Goal: Task Accomplishment & Management: Use online tool/utility

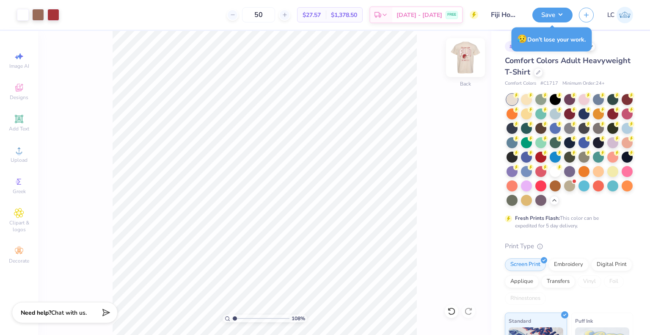
click at [464, 54] on img at bounding box center [465, 58] width 34 height 34
click at [19, 213] on icon at bounding box center [19, 213] width 4 height 4
type input "1.07626898449393"
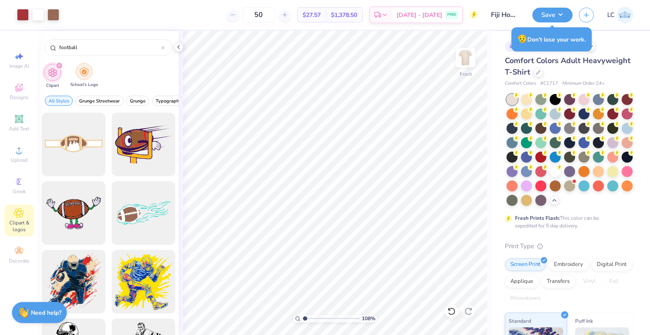
click at [85, 73] on img "filter for School's Logo" at bounding box center [84, 72] width 9 height 10
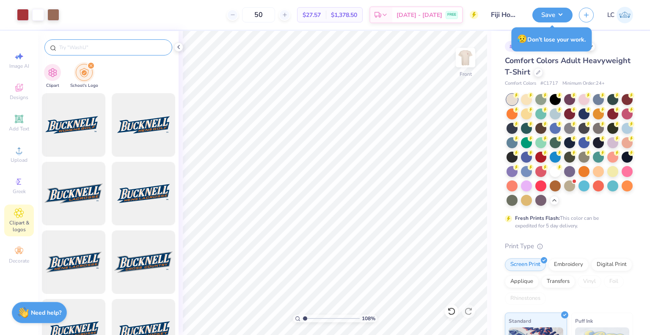
click at [77, 43] on input "text" at bounding box center [112, 47] width 108 height 8
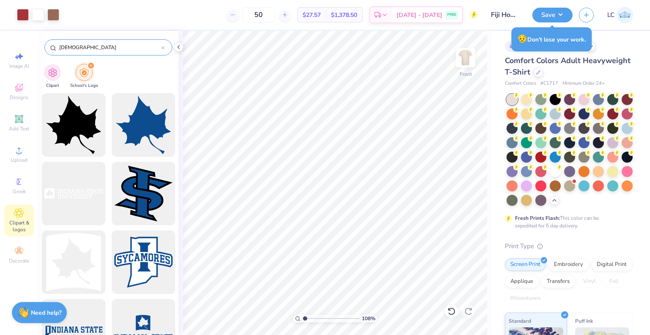
type input "indiana"
click at [163, 48] on icon at bounding box center [162, 47] width 3 height 3
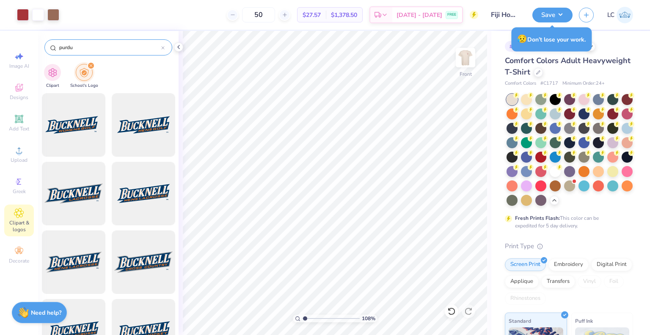
type input "purdue"
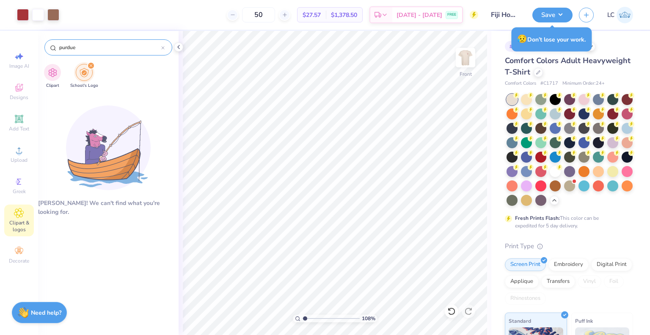
click at [164, 49] on div at bounding box center [162, 48] width 3 height 8
click at [181, 47] on icon at bounding box center [178, 47] width 7 height 7
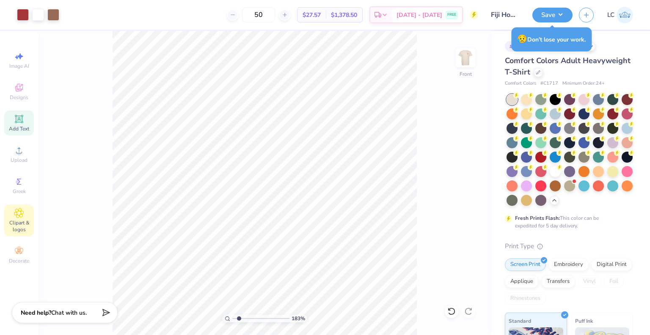
click at [17, 129] on span "Add Text" at bounding box center [19, 128] width 20 height 7
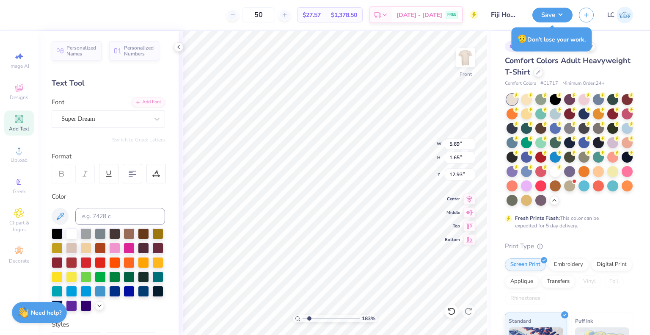
scroll to position [7, 1]
type input "1.83023087034154"
type textarea "T"
type input "1.83023087034154"
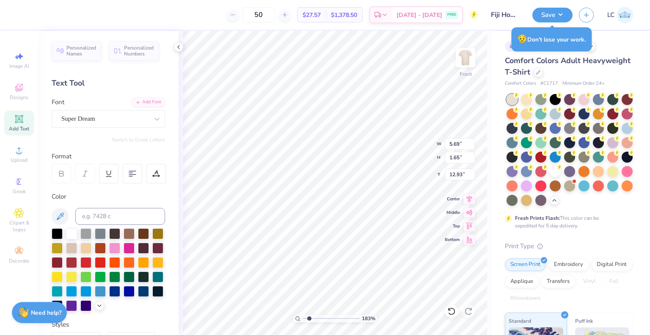
type textarea "I"
type input "1.83023087034154"
type input "10.05"
type input "7.29"
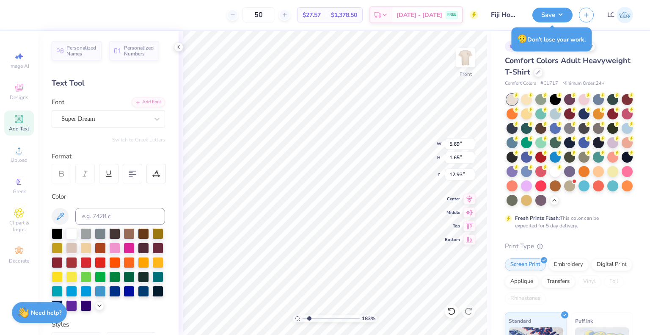
type input "5.50"
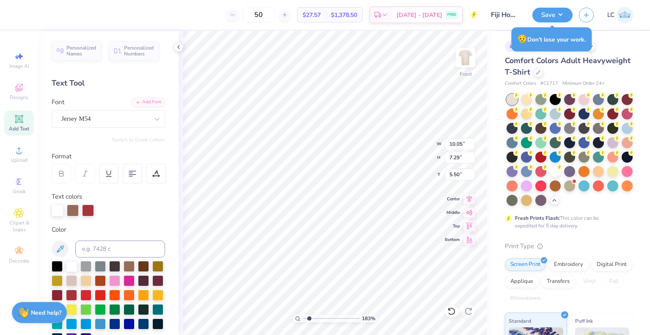
type input "1.83023087034154"
type input "5.13"
type input "3.90"
type input "10.84"
type input "1.83023087034154"
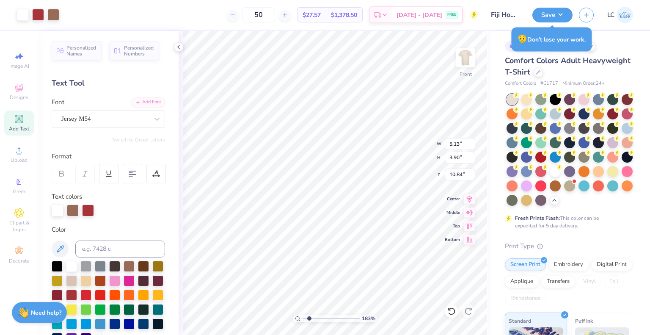
type input "0.70"
type input "1.64"
type input "12.93"
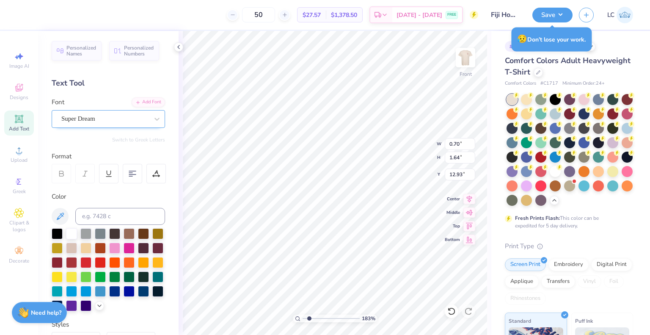
click at [90, 121] on div "Super Dream" at bounding box center [104, 118] width 89 height 13
type input "1.83023087034154"
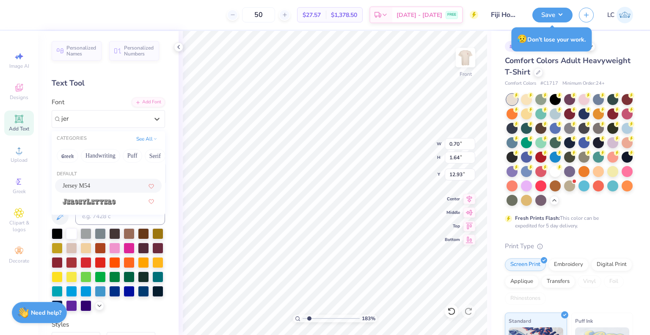
click at [85, 190] on div "Jersey M54" at bounding box center [108, 185] width 107 height 14
type input "jer"
type input "1.83023087034154"
type input "0.33"
type input "1.80"
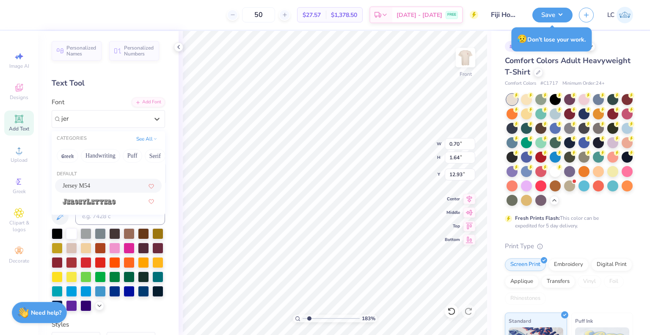
type input "12.85"
type input "1.83023087034154"
type input "11.61"
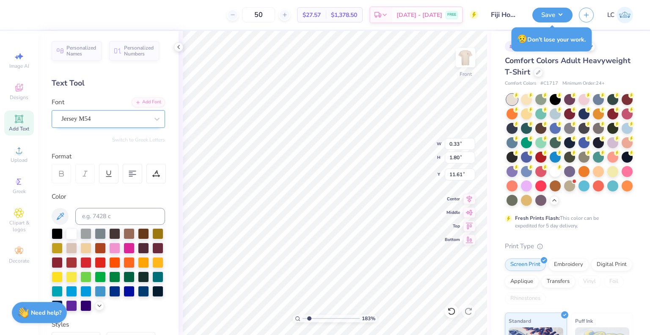
click at [91, 123] on div "Jersey M54" at bounding box center [104, 118] width 89 height 13
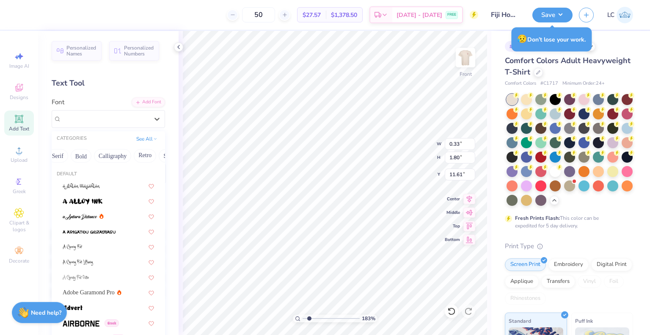
scroll to position [0, 98]
click at [83, 157] on button "Bold" at bounding box center [80, 156] width 21 height 14
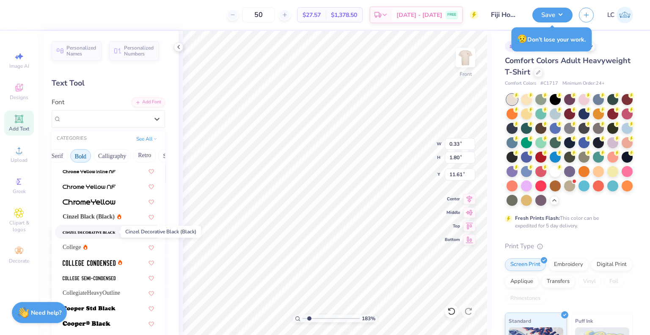
scroll to position [15, 0]
click at [87, 249] on div "College" at bounding box center [75, 246] width 25 height 9
type input "1.83023087034154"
type input "0.46"
type input "1.61"
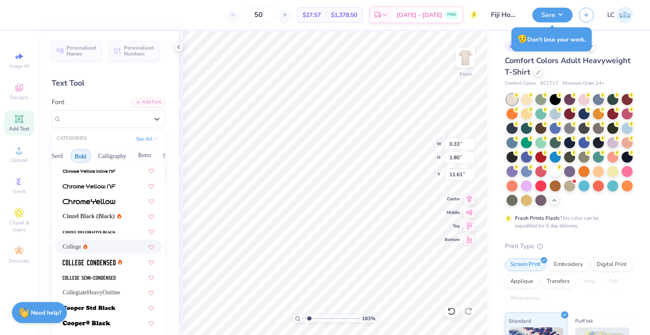
type input "11.71"
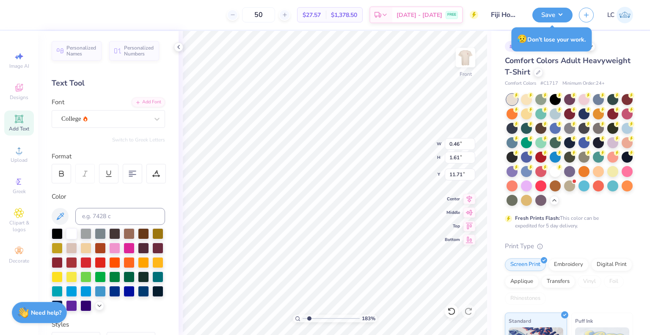
type input "1.83023087034154"
type input "0.26"
type input "0.91"
type input "1.60673884390145"
type input "10.05"
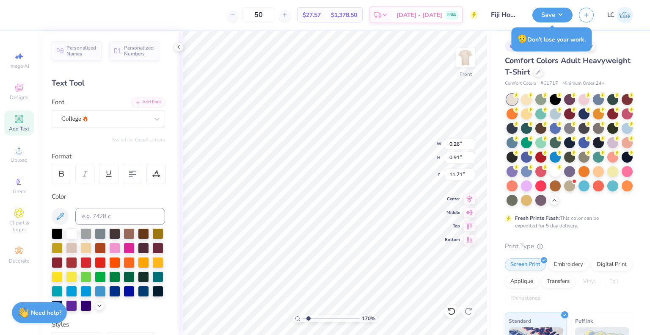
type input "7.29"
type input "5.50"
type input "1.70871131127187"
type input "0.66"
type input "1.28"
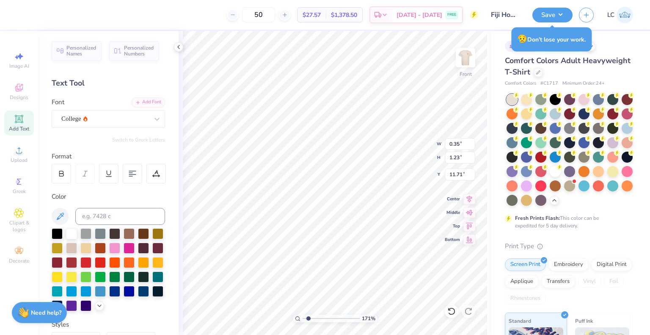
type input "11.68"
type input "1.70871131127187"
type input "11.51"
type input "1.22359512128305"
type input "0.57"
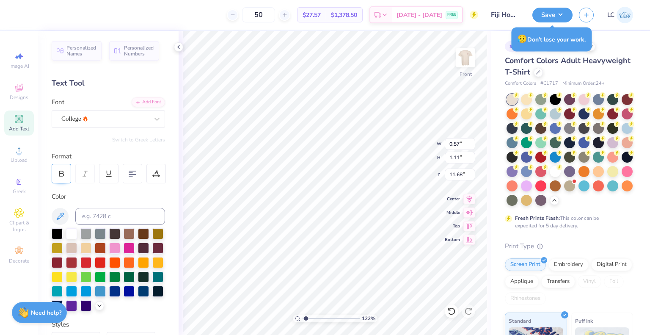
type input "1.11"
type input "11.68"
click at [61, 175] on icon at bounding box center [62, 174] width 8 height 8
type input "1.22359512128305"
type input "0.67"
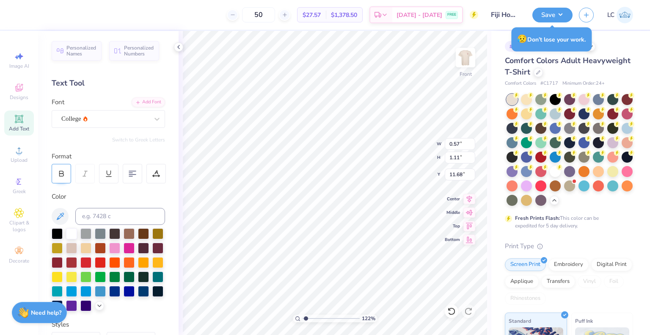
type input "1.14"
type input "11.67"
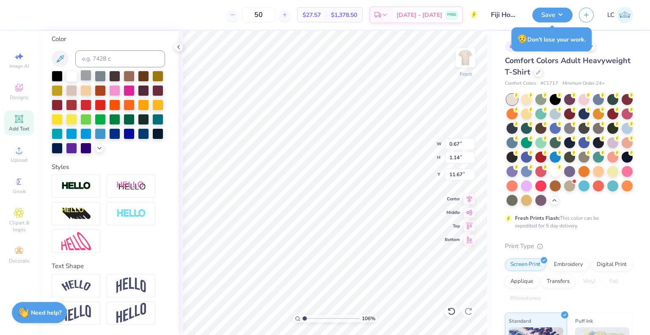
click at [81, 191] on img at bounding box center [76, 186] width 30 height 10
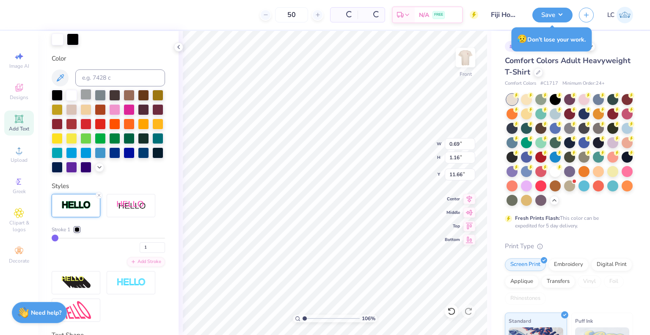
type input "1.05975313959325"
type input "0.69"
type input "1.16"
type input "11.66"
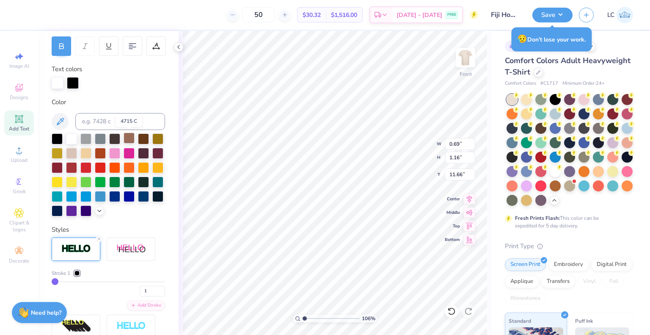
click at [130, 135] on div at bounding box center [129, 137] width 11 height 11
click at [58, 83] on div at bounding box center [58, 82] width 12 height 12
click at [70, 141] on div at bounding box center [71, 137] width 11 height 11
click at [86, 81] on div at bounding box center [88, 82] width 12 height 12
click at [129, 139] on div at bounding box center [129, 137] width 11 height 11
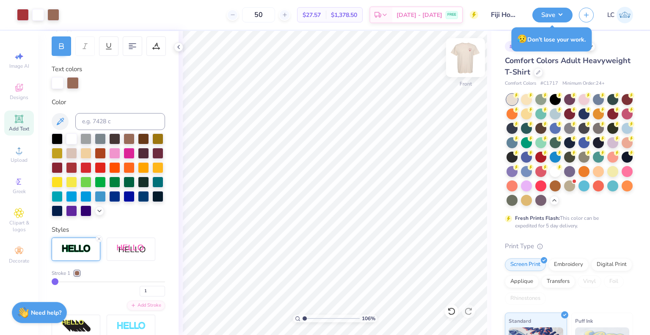
click at [467, 47] on img at bounding box center [465, 58] width 34 height 34
click at [548, 14] on button "Save" at bounding box center [552, 13] width 40 height 15
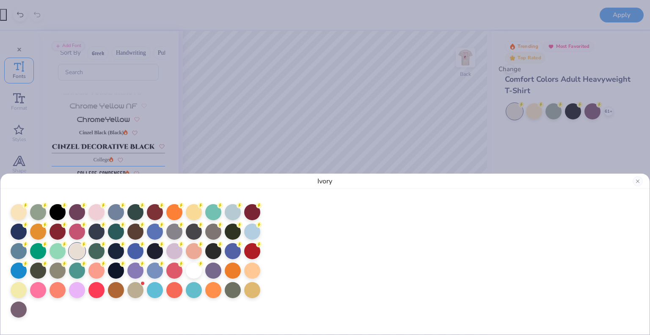
type input "1"
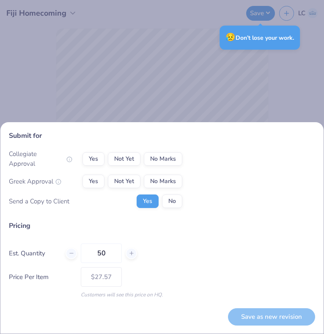
click at [133, 60] on div "Submit for Collegiate Approval Yes Not Yet No Marks Greek Approval Yes Not Yet …" at bounding box center [162, 167] width 324 height 334
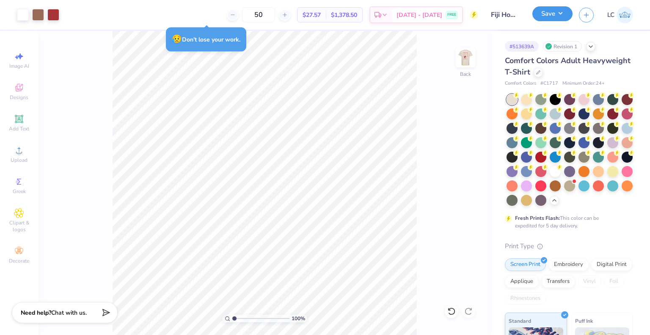
click at [545, 15] on button "Save" at bounding box center [552, 13] width 40 height 15
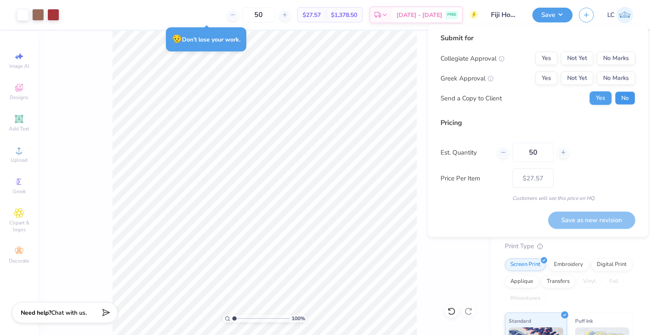
click at [623, 94] on button "No" at bounding box center [625, 98] width 20 height 14
click at [554, 78] on button "Yes" at bounding box center [546, 78] width 22 height 14
click at [626, 59] on button "No Marks" at bounding box center [615, 59] width 38 height 14
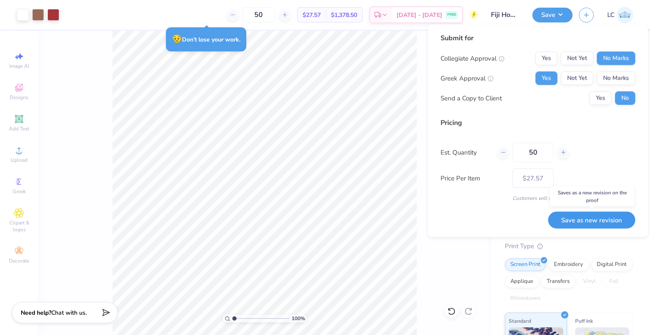
click at [589, 222] on button "Save as new revision" at bounding box center [591, 219] width 87 height 17
type input "$27.57"
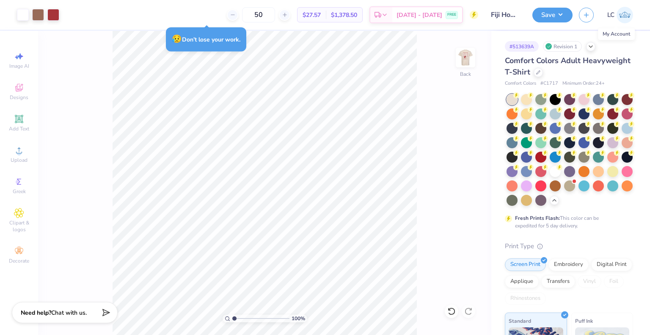
click at [612, 17] on span "LC" at bounding box center [610, 15] width 7 height 10
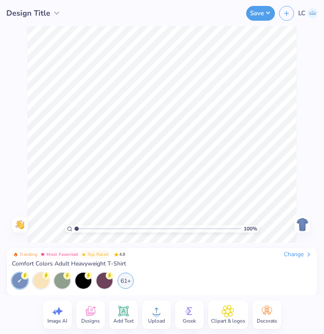
click at [299, 226] on img at bounding box center [303, 225] width 14 height 14
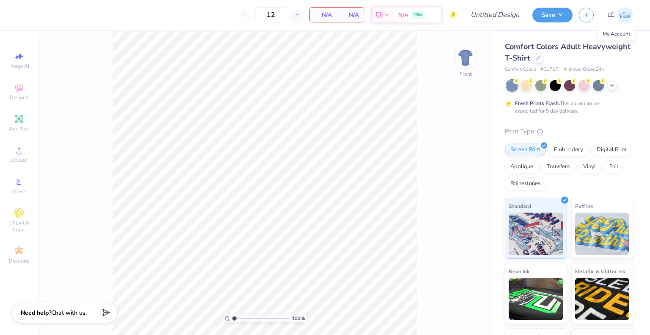
click at [324, 16] on img at bounding box center [624, 15] width 16 height 16
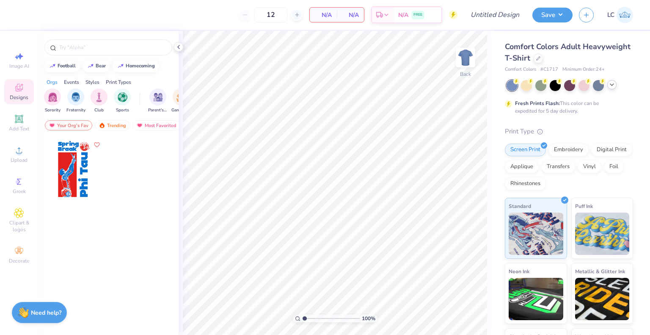
click at [611, 88] on div at bounding box center [611, 84] width 9 height 9
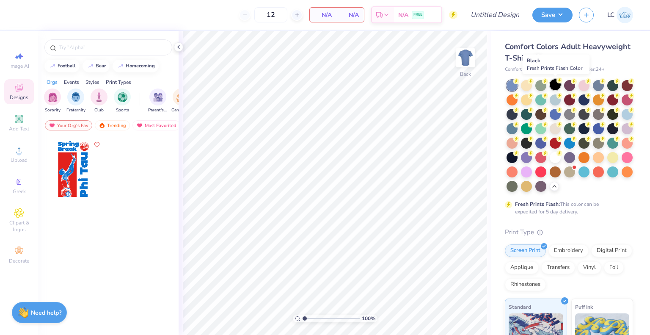
click at [549, 83] on div at bounding box center [554, 84] width 11 height 11
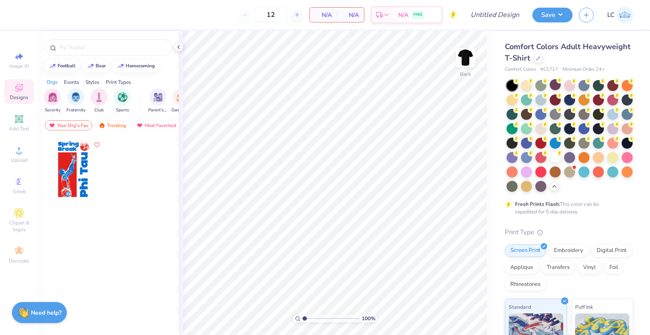
click at [582, 55] on div "Comfort Colors Adult Heavyweight T-Shirt" at bounding box center [569, 52] width 128 height 23
click at [540, 57] on icon at bounding box center [538, 57] width 4 height 4
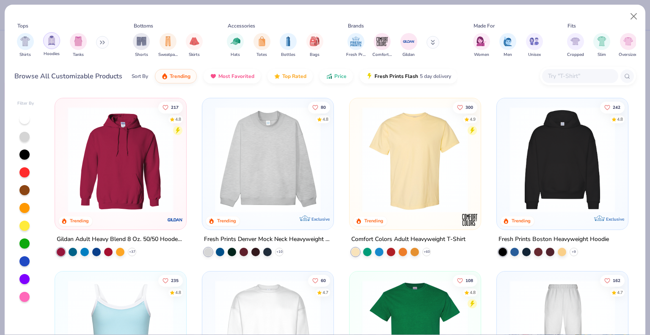
click at [56, 39] on img "filter for Hoodies" at bounding box center [51, 41] width 9 height 10
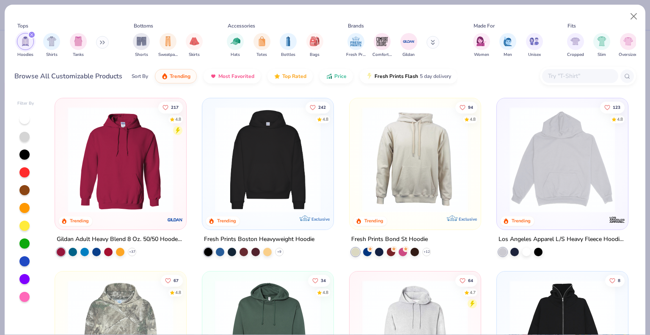
click at [239, 169] on img at bounding box center [268, 160] width 114 height 106
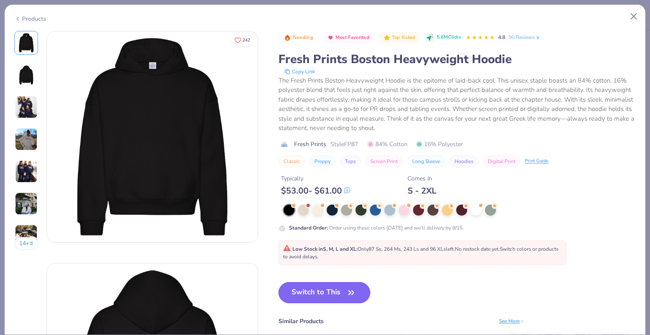
click at [321, 282] on button "Switch to This" at bounding box center [324, 292] width 92 height 21
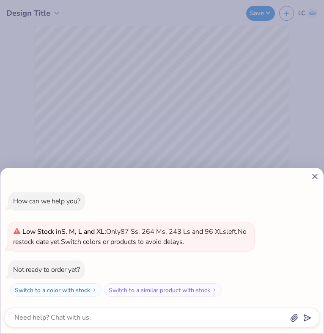
click at [313, 176] on icon at bounding box center [314, 176] width 9 height 9
type textarea "x"
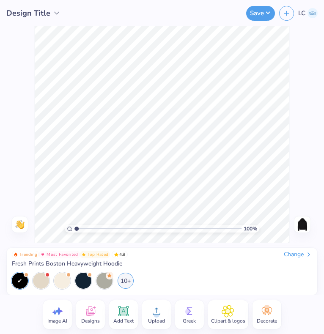
click at [124, 318] on span "Add Text" at bounding box center [123, 321] width 20 height 7
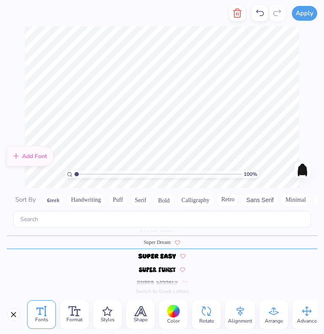
scroll to position [3686, 0]
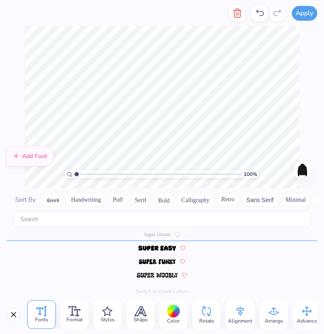
type textarea "t"
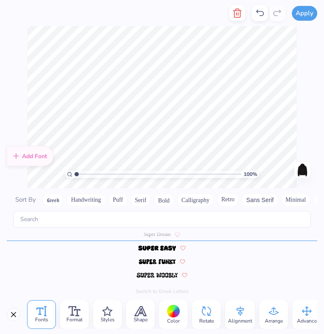
scroll to position [7, 3]
type textarea "TAU EPSILON PHI"
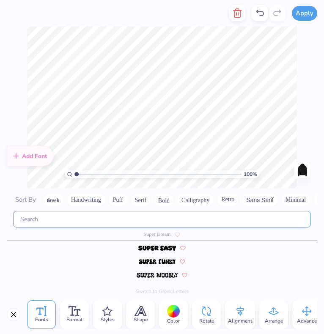
click at [103, 217] on input "text" at bounding box center [162, 219] width 298 height 16
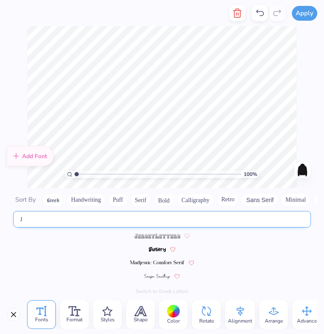
scroll to position [0, 0]
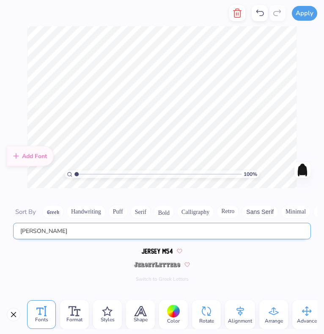
type input "[PERSON_NAME]"
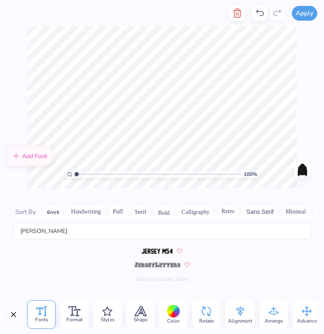
click at [141, 251] on div at bounding box center [162, 251] width 310 height 14
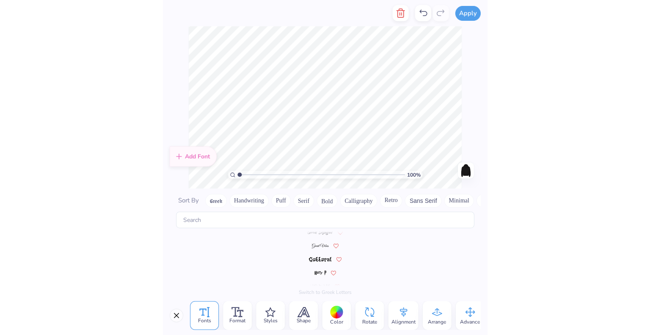
scroll to position [1892, 0]
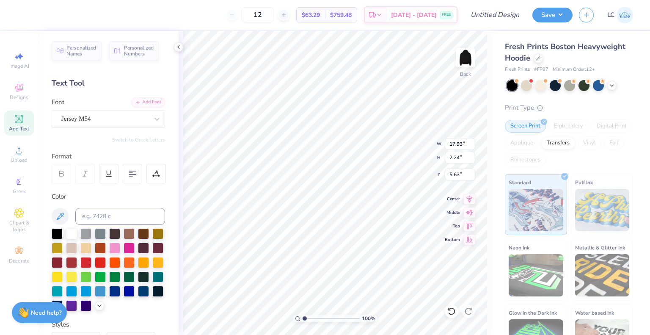
type input "14.93"
type input "1.86"
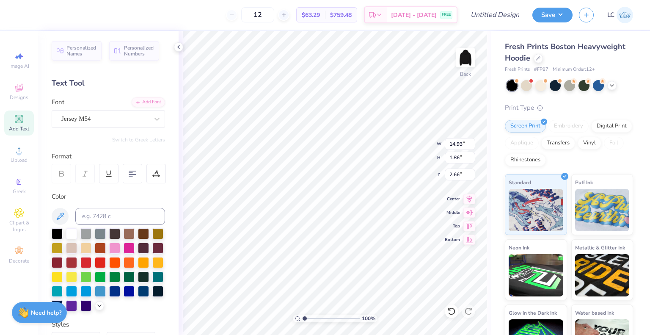
type input "3.00"
type input "12.92"
type input "1.61"
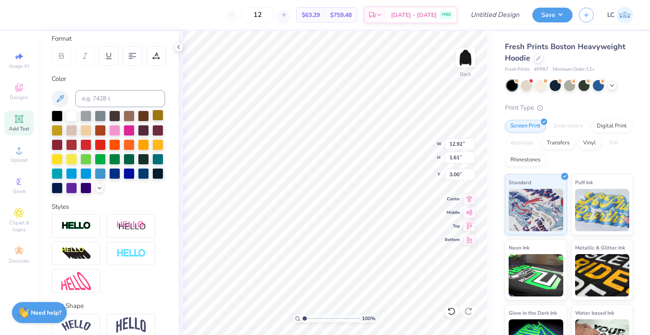
scroll to position [171, 0]
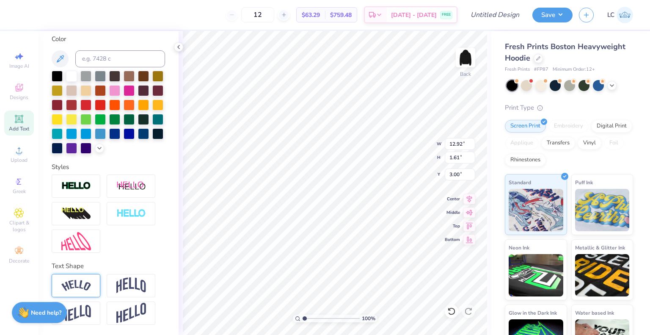
click at [92, 284] on div at bounding box center [76, 285] width 49 height 23
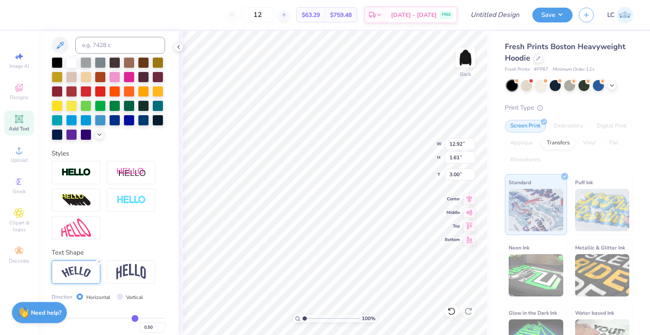
type input "15.20"
type input "3.50"
type input "2.05"
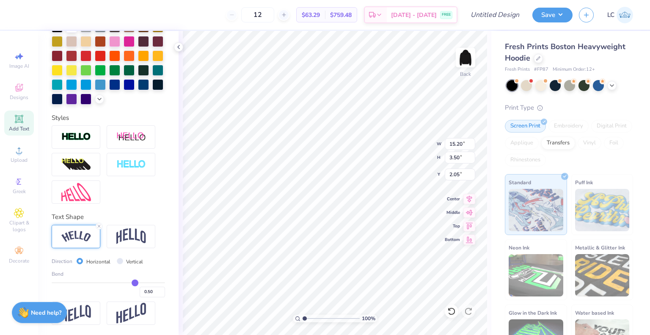
type input "0.49"
type input "0.48"
type input "0.47"
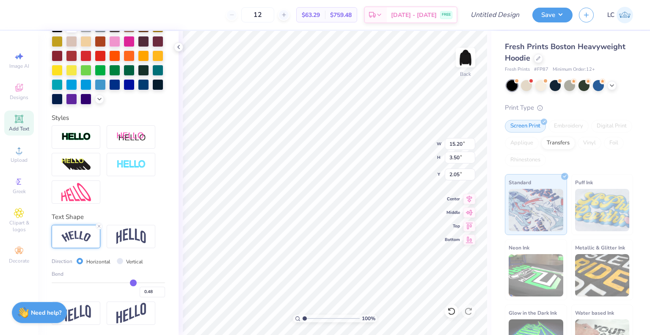
type input "0.47"
type input "0.46"
type input "15.05"
type input "3.23"
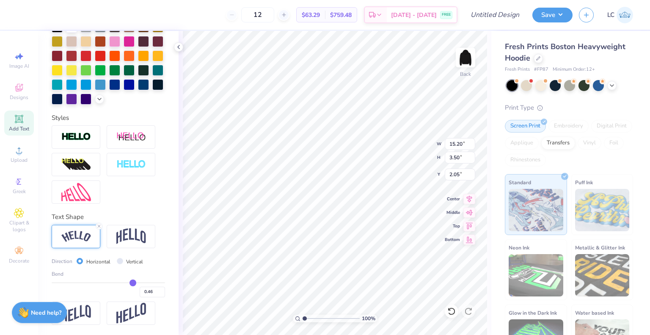
type input "2.19"
type input "0.45"
type input "0.44"
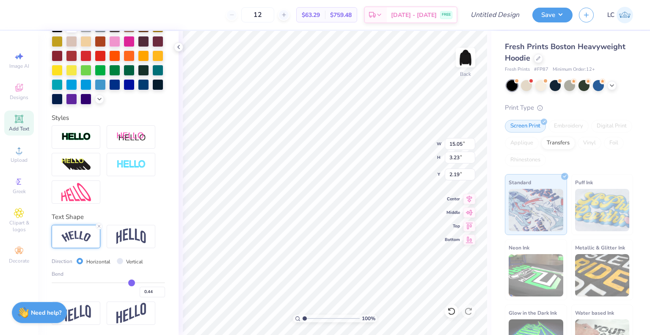
type input "0.43"
type input "0.42"
type input "0.41"
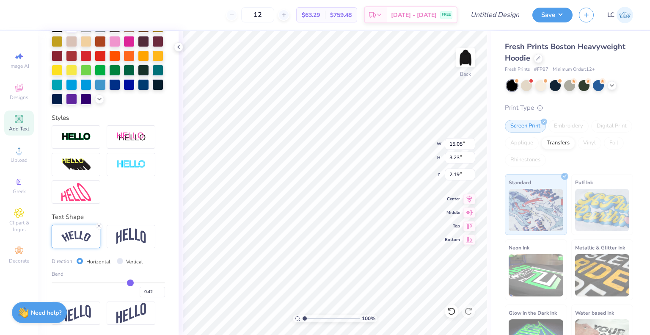
type input "0.41"
type input "0.4"
type input "0.40"
type input "0.39"
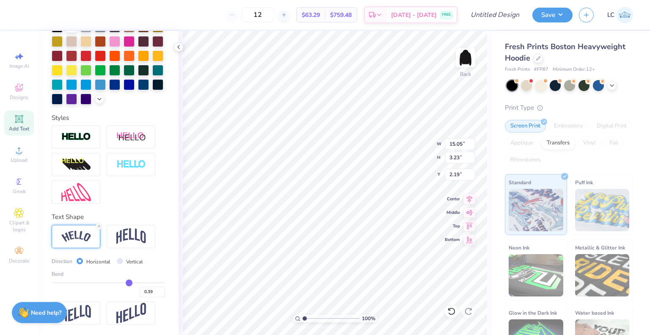
type input "0.38"
type input "14.78"
type input "2.79"
type input "2.41"
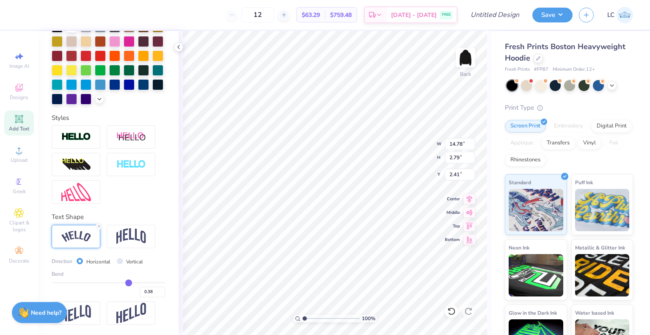
type input "0.36"
type input "0.35"
type input "0.34"
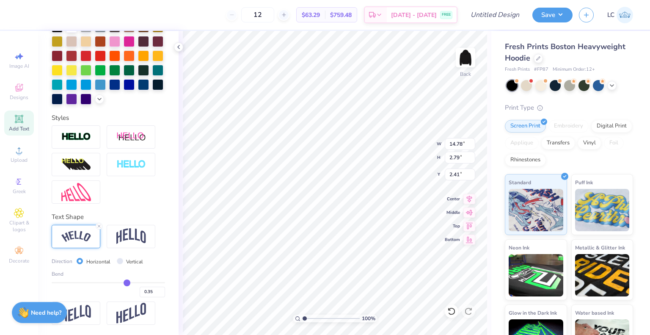
type input "0.34"
drag, startPoint x: 130, startPoint y: 284, endPoint x: 122, endPoint y: 284, distance: 8.0
type input "0.34"
click at [122, 283] on input "range" at bounding box center [108, 282] width 113 height 1
type input "14.56"
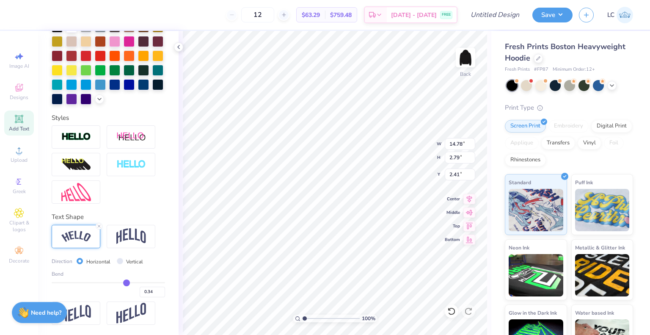
type input "2.51"
type input "2.55"
type input "3.00"
click at [21, 123] on icon at bounding box center [19, 119] width 10 height 10
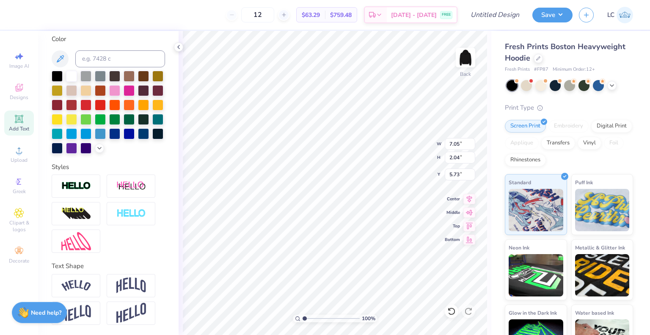
scroll to position [7, 3]
type textarea "HOMECOMING"
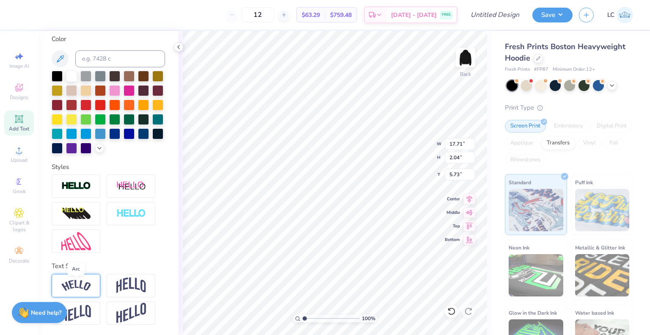
click at [80, 283] on img at bounding box center [76, 285] width 30 height 11
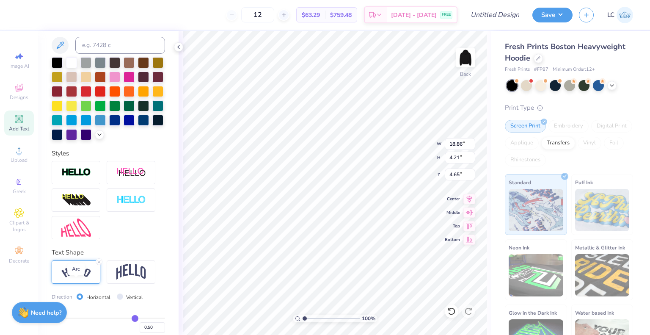
type input "18.86"
type input "4.21"
type input "4.65"
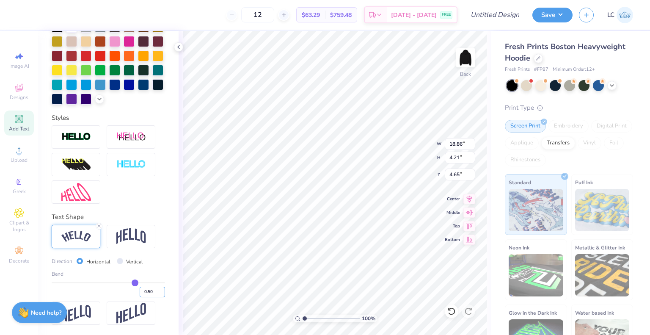
drag, startPoint x: 148, startPoint y: 288, endPoint x: 129, endPoint y: 290, distance: 19.6
click at [129, 290] on div "0.50" at bounding box center [108, 289] width 113 height 15
type input "0.34"
type input "18.15"
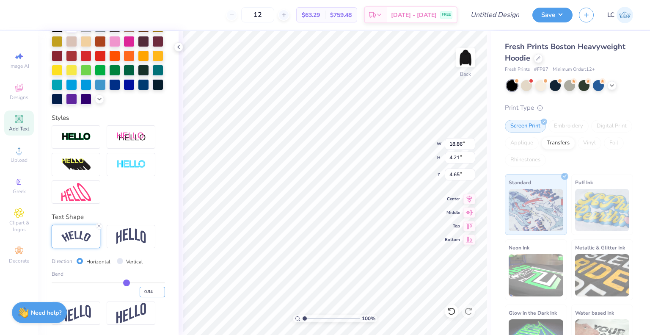
type input "2.98"
type input "5.26"
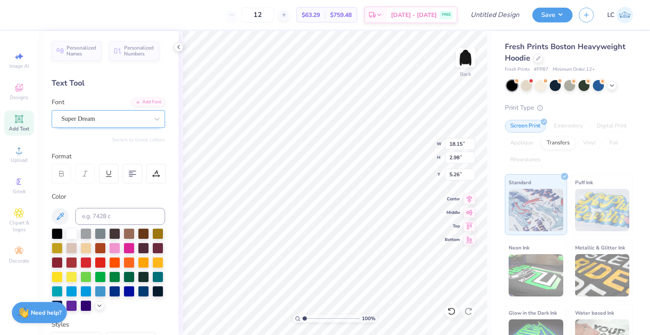
click at [97, 119] on div "Super Dream" at bounding box center [104, 118] width 89 height 13
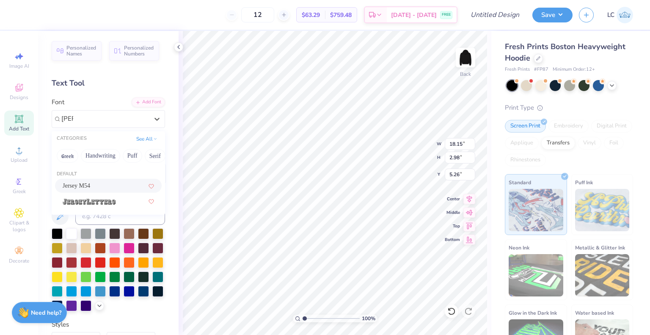
click at [96, 183] on div "Jersey M54" at bounding box center [108, 185] width 91 height 9
type input "[PERSON_NAME]"
type input "15.21"
type input "3.01"
type input "5.25"
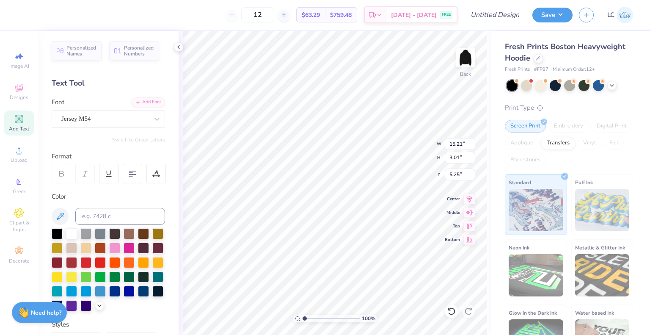
type input "14.56"
type input "2.51"
type input "3.00"
type input "12.00"
type input "2.07"
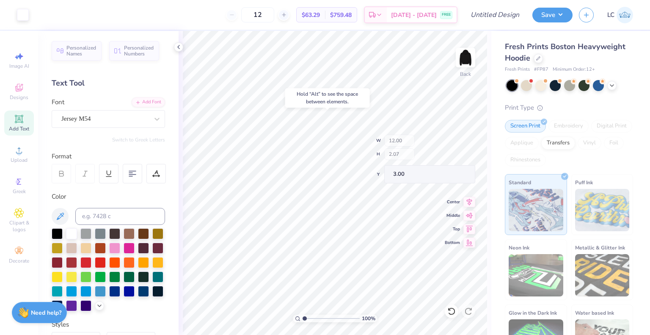
click at [397, 135] on div "100 % Back W 12.00 H 2.07 Y 3.00 Center Middle Top Bottom" at bounding box center [334, 183] width 313 height 304
type input "5.25"
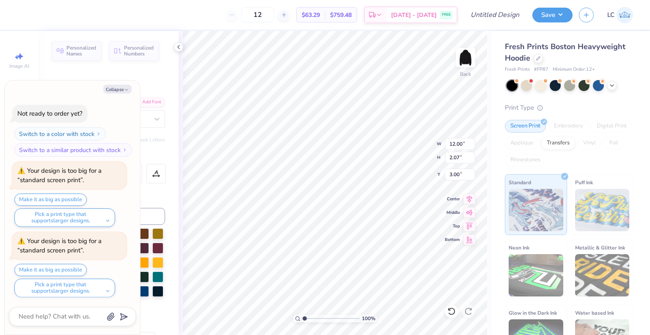
scroll to position [95, 0]
click at [130, 91] on button "Collapse" at bounding box center [117, 89] width 28 height 9
type textarea "x"
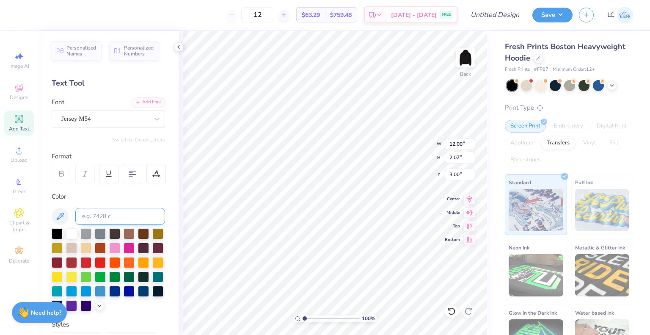
scroll to position [171, 0]
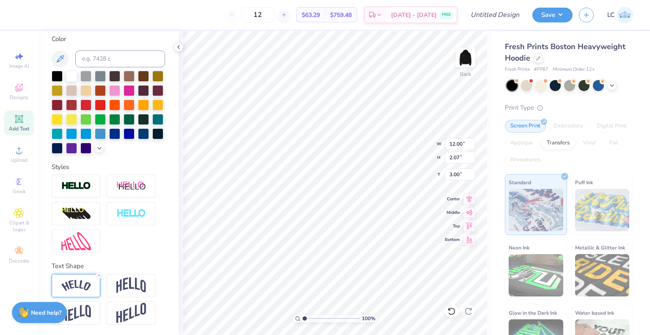
click at [83, 283] on img at bounding box center [76, 285] width 30 height 11
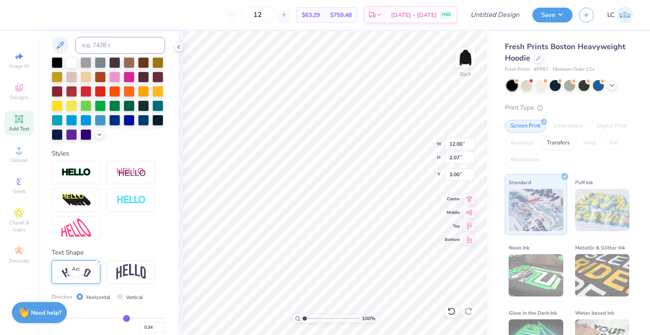
scroll to position [220, 0]
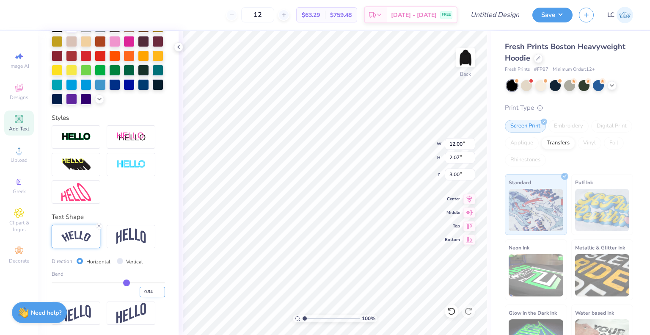
drag, startPoint x: 142, startPoint y: 290, endPoint x: 136, endPoint y: 290, distance: 5.9
click at [140, 290] on input "0.34" at bounding box center [152, 291] width 25 height 11
type input "0.2"
type input "0.20"
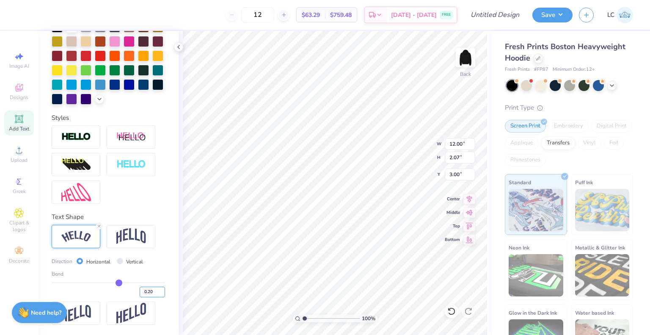
type input "11.47"
type input "1.59"
type input "3.24"
type input "15.21"
type input "3.01"
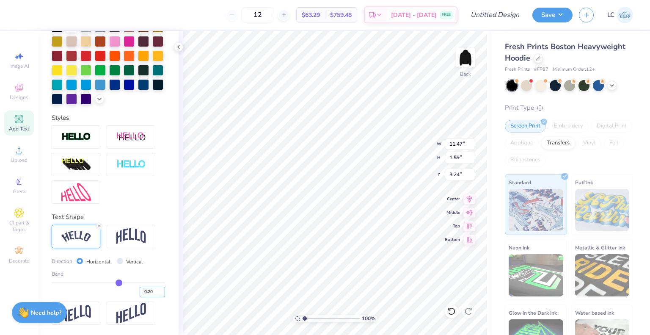
type input "5.25"
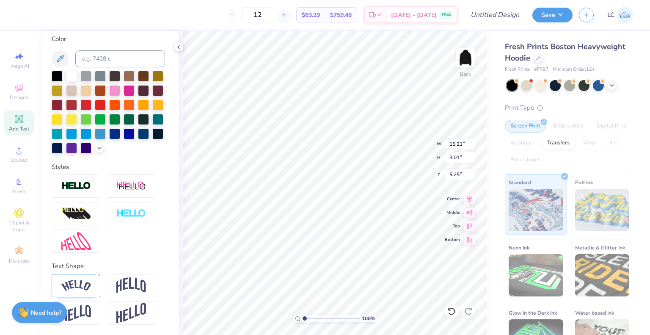
scroll to position [171, 0]
click at [79, 289] on img at bounding box center [76, 285] width 30 height 11
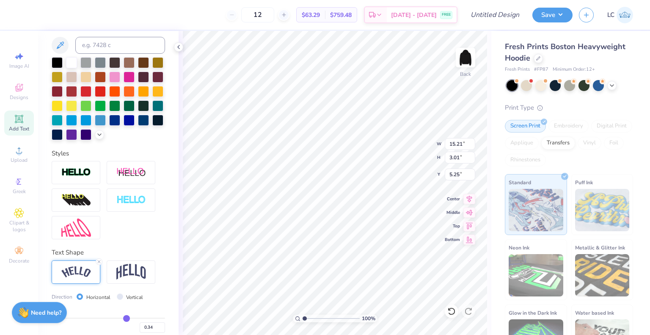
scroll to position [220, 0]
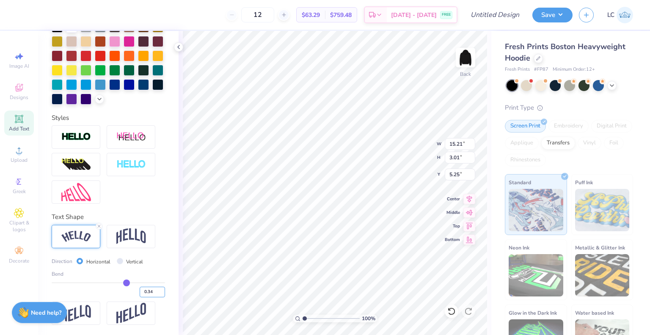
drag, startPoint x: 146, startPoint y: 294, endPoint x: 125, endPoint y: 294, distance: 21.2
click at [125, 294] on div "0.34" at bounding box center [108, 289] width 113 height 15
type input "0.2"
type input "0.20"
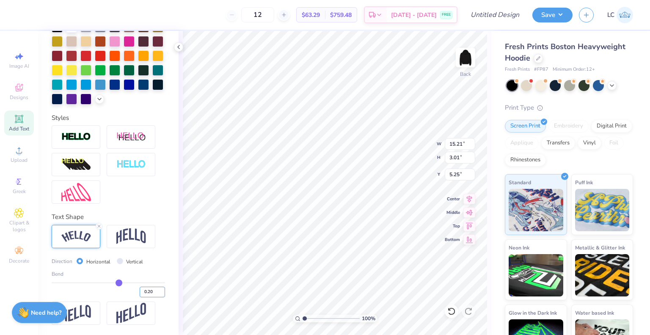
type input "14.42"
type input "2.41"
type input "5.54"
click at [135, 239] on img at bounding box center [131, 236] width 30 height 16
type input "13.20"
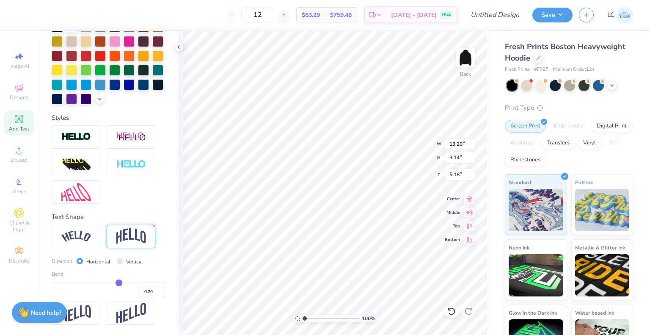
type input "3.14"
type input "5.18"
type input "11.47"
type input "1.59"
type input "3.24"
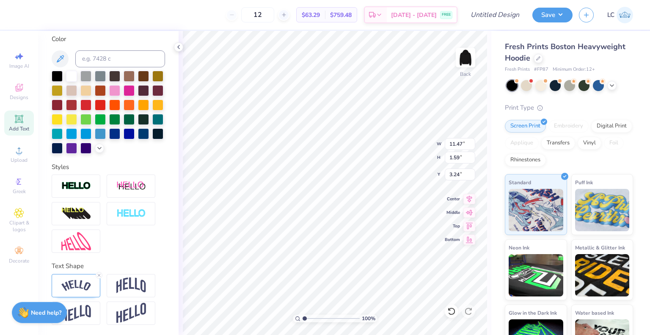
scroll to position [171, 0]
click at [141, 280] on img at bounding box center [131, 285] width 30 height 16
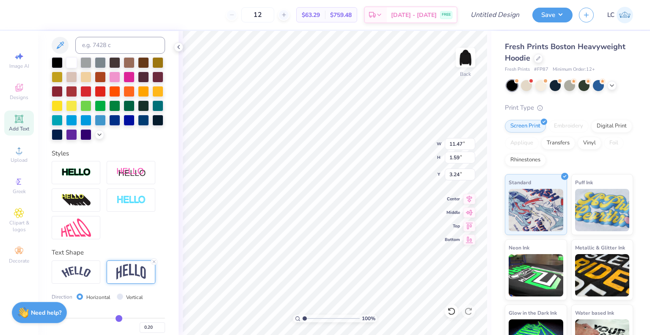
type input "10.65"
type input "2.17"
type input "2.95"
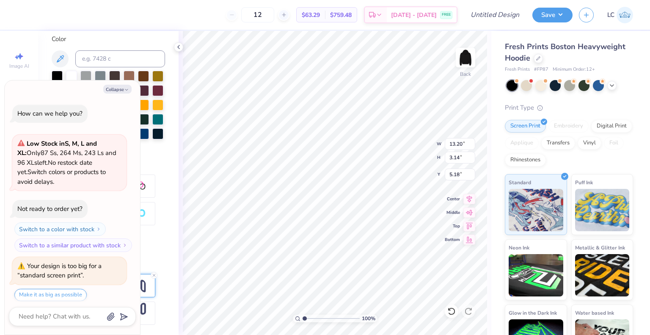
scroll to position [165, 0]
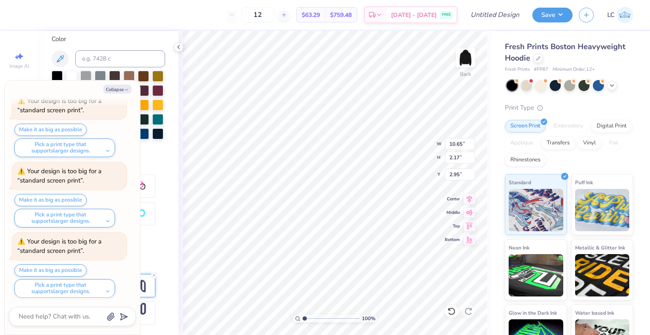
type textarea "x"
type input "9.57"
type input "1.95"
type textarea "x"
type input "3.00"
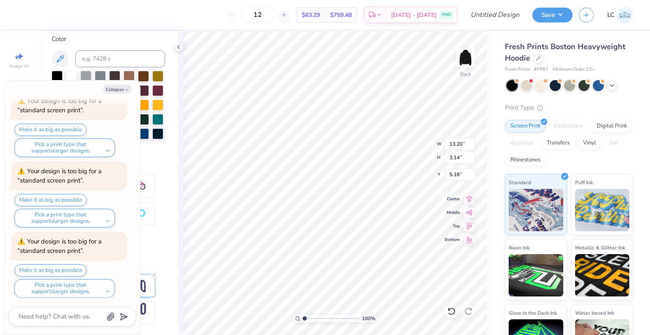
click at [126, 83] on div "Collapse How can we help you? Low Stock in S, M, L and XL : Only 87 Ss, 264 Ms,…" at bounding box center [72, 207] width 135 height 254
click at [127, 91] on icon "button" at bounding box center [126, 89] width 5 height 5
type textarea "x"
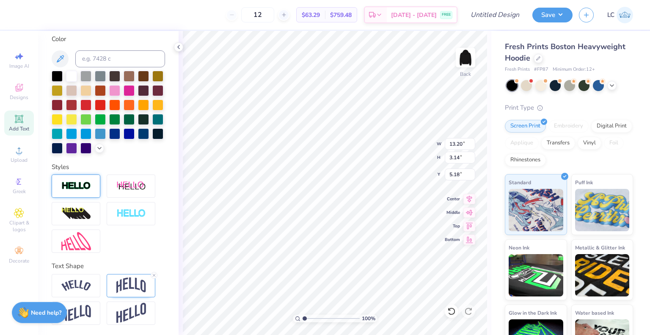
click at [82, 176] on div at bounding box center [76, 185] width 49 height 23
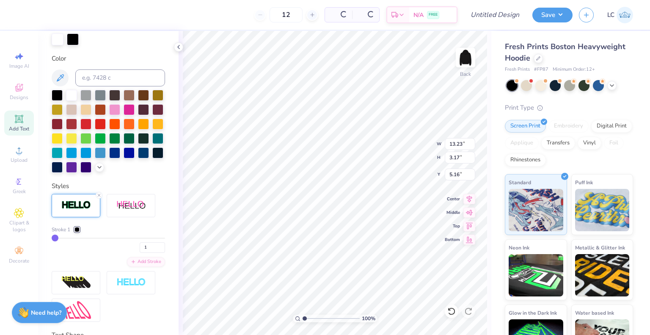
type input "13.23"
type input "3.17"
type input "5.16"
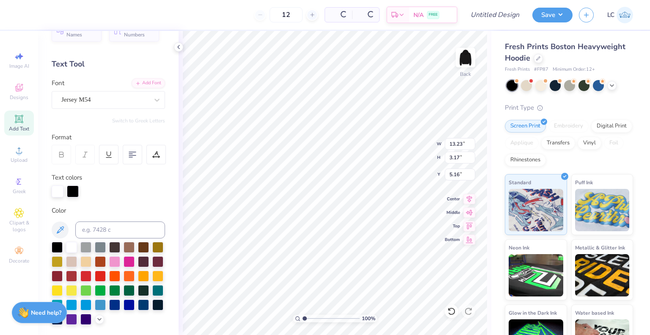
scroll to position [0, 0]
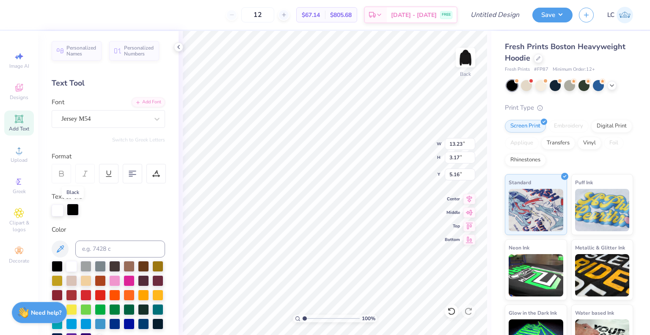
click at [71, 211] on div at bounding box center [73, 209] width 12 height 12
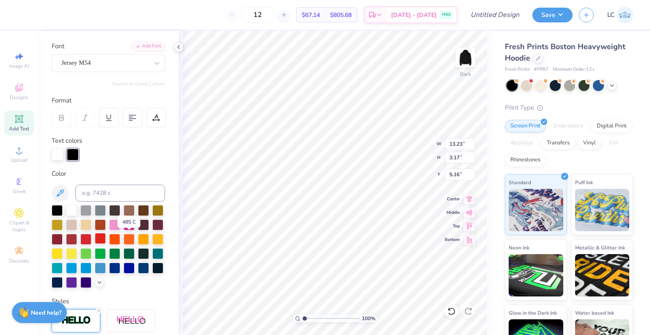
click at [106, 239] on div at bounding box center [100, 238] width 11 height 11
click at [63, 159] on div at bounding box center [58, 154] width 12 height 12
click at [58, 208] on div at bounding box center [57, 209] width 11 height 11
click at [70, 151] on div at bounding box center [73, 154] width 12 height 12
click at [71, 207] on div at bounding box center [71, 209] width 11 height 11
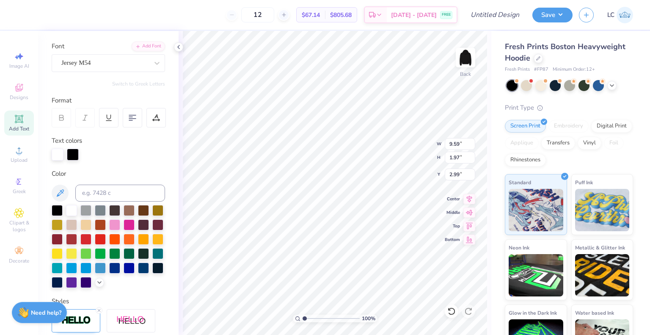
type input "9.59"
type input "1.97"
type input "2.99"
type input "8.58"
type input "1.76"
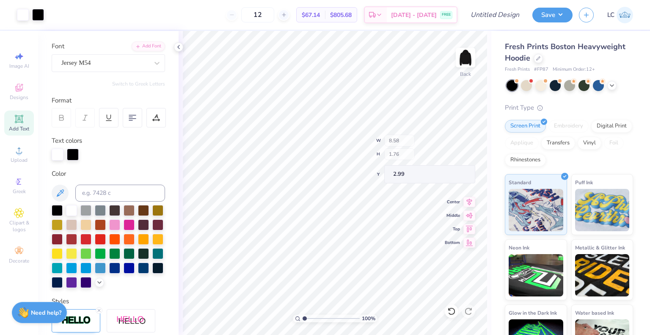
type input "3.00"
click at [608, 83] on icon at bounding box center [611, 84] width 7 height 7
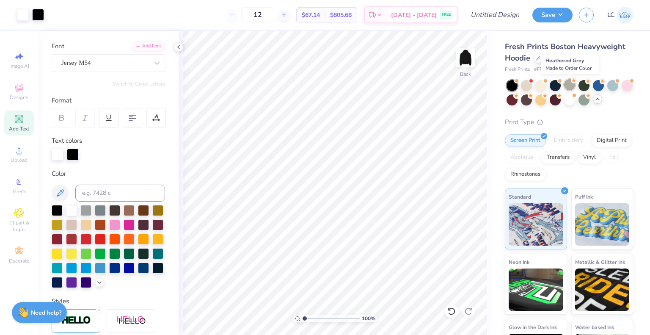
click at [569, 85] on div at bounding box center [569, 84] width 11 height 11
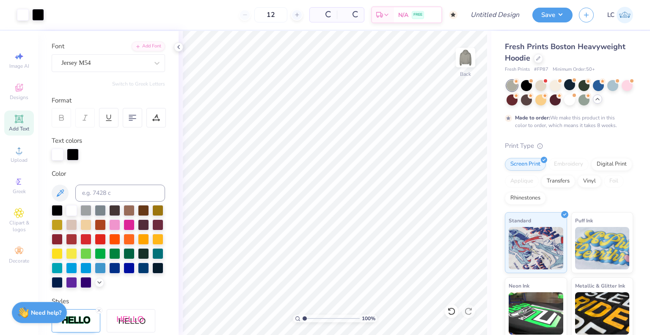
type textarea "x"
type input "50"
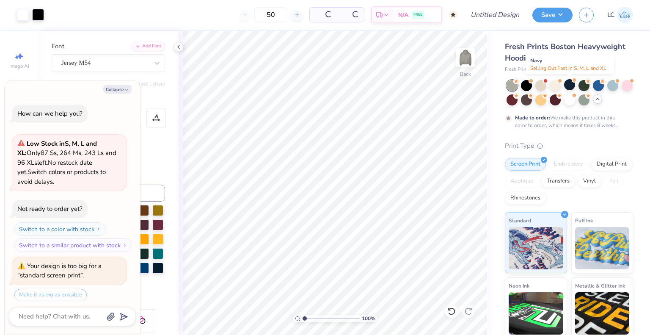
scroll to position [235, 0]
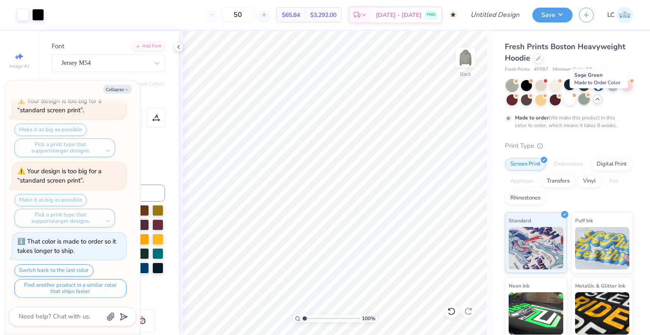
click at [589, 99] on div at bounding box center [583, 98] width 11 height 11
click at [544, 85] on div at bounding box center [540, 84] width 11 height 11
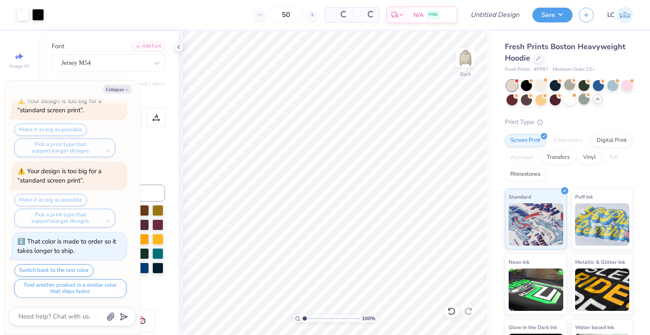
scroll to position [415, 0]
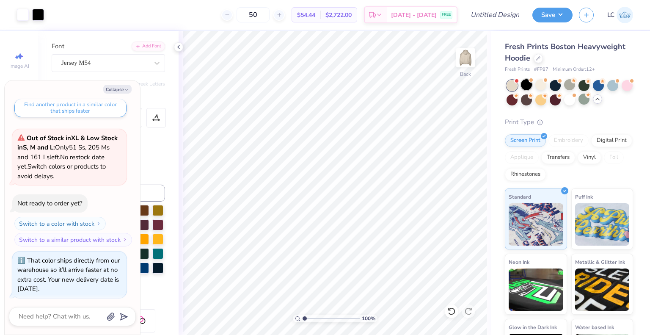
click at [528, 83] on div at bounding box center [526, 84] width 11 height 11
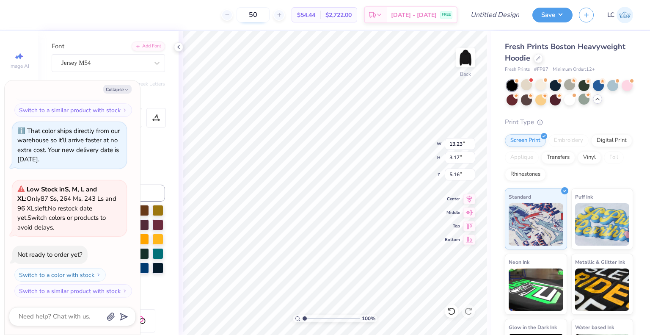
type textarea "x"
type input "4.76"
type textarea "x"
type input "8.58"
type input "1.76"
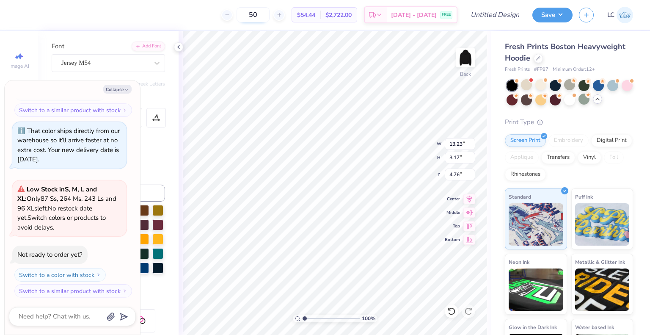
type input "3.00"
click at [113, 90] on button "Collapse" at bounding box center [117, 89] width 28 height 9
type textarea "x"
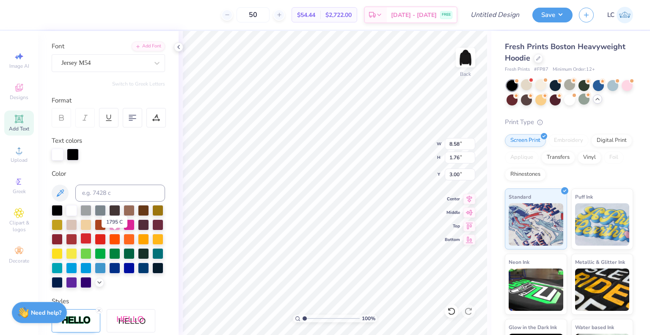
click at [91, 238] on div at bounding box center [85, 238] width 11 height 11
type input "13.23"
type input "3.17"
type input "4.76"
click at [53, 153] on div at bounding box center [58, 154] width 12 height 12
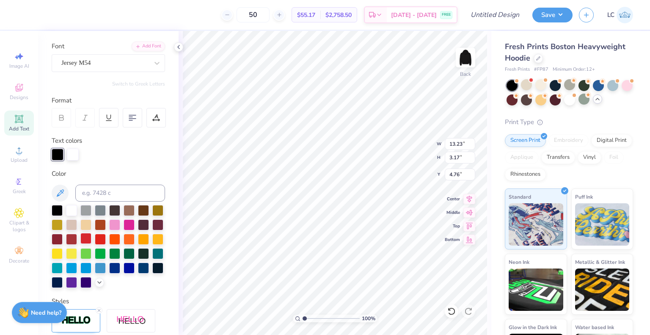
click at [91, 241] on div at bounding box center [85, 238] width 11 height 11
type input "14.04"
type input "3.37"
click at [16, 126] on span "Add Text" at bounding box center [19, 128] width 20 height 7
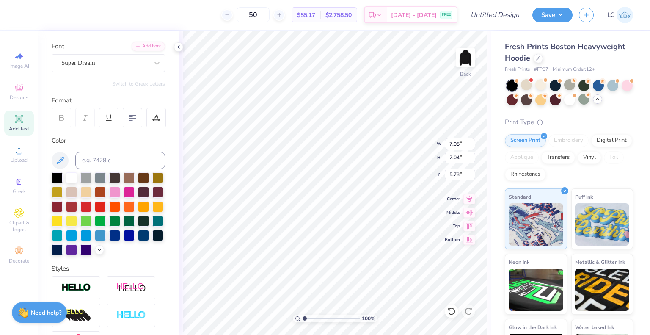
scroll to position [7, 1]
type textarea "19"
type input "8.63"
click at [92, 65] on div "Super Dream" at bounding box center [104, 62] width 89 height 13
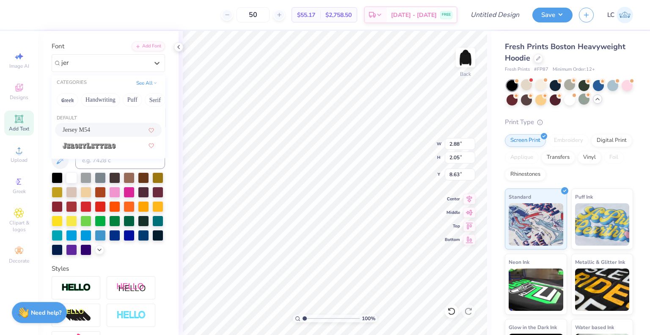
click at [89, 126] on span "Jersey M54" at bounding box center [76, 129] width 27 height 9
type input "jer"
type input "1.98"
type input "2.24"
type input "8.54"
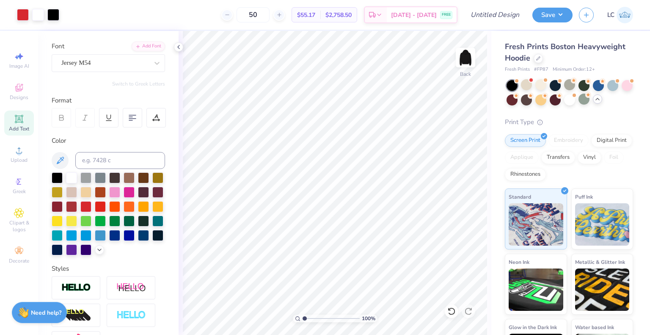
click at [18, 124] on icon at bounding box center [19, 119] width 10 height 10
type textarea "0"
type textarea "10"
click at [96, 66] on div "Super Dream" at bounding box center [104, 62] width 89 height 13
click at [95, 63] on div "Super Dream" at bounding box center [104, 62] width 89 height 13
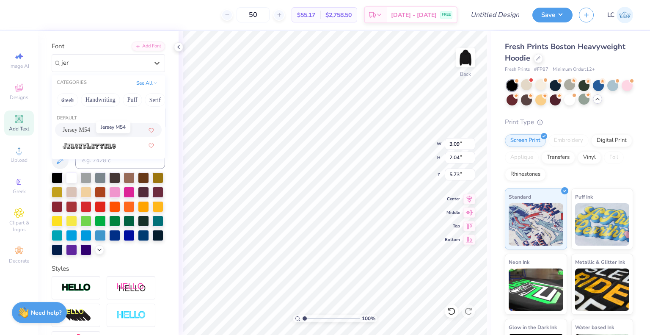
click at [74, 133] on span "Jersey M54" at bounding box center [76, 129] width 27 height 9
type input "jer"
type input "2.00"
type input "2.24"
type input "5.63"
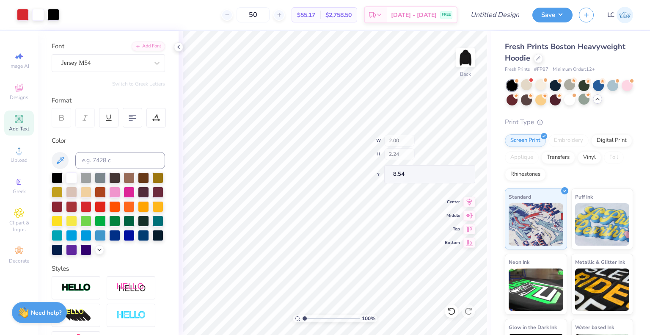
type input "8.54"
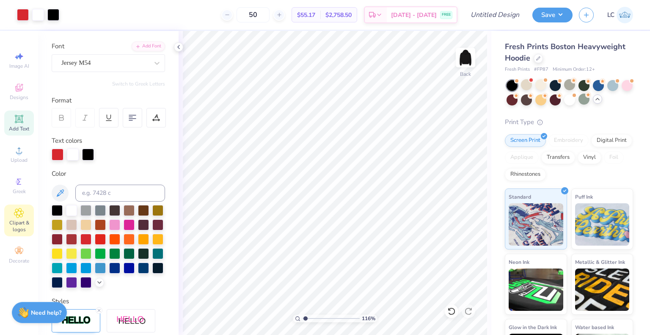
click at [18, 225] on span "Clipart & logos" at bounding box center [19, 226] width 30 height 14
type input "1.15859869887126"
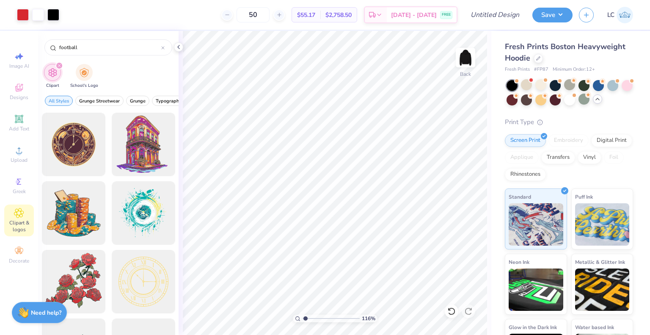
type input "football"
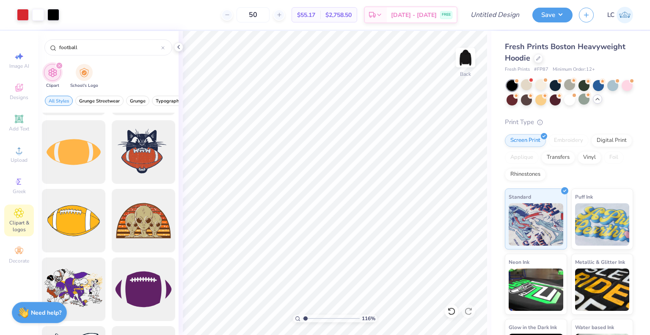
scroll to position [801, 0]
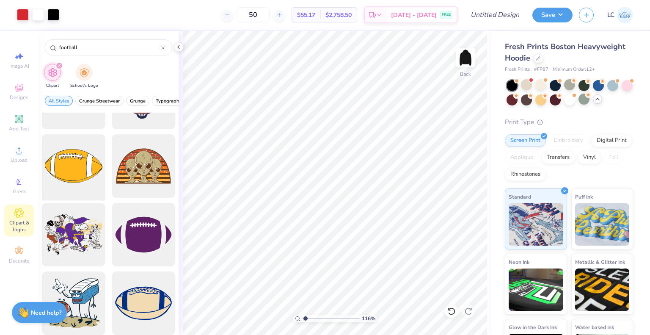
click at [78, 181] on div at bounding box center [73, 166] width 70 height 70
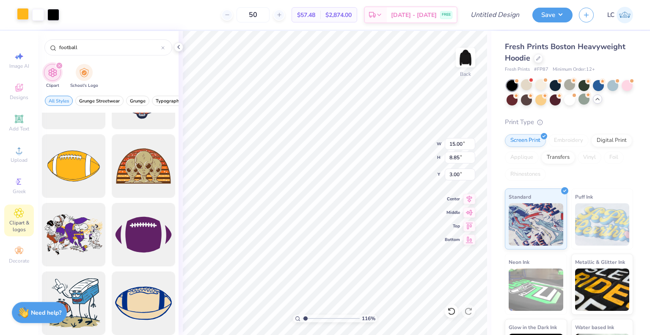
click at [25, 16] on div at bounding box center [23, 14] width 12 height 12
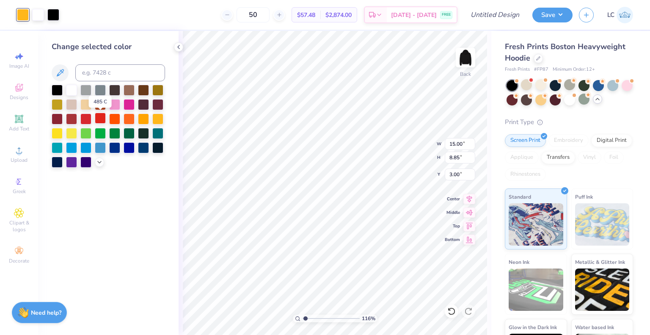
click at [102, 119] on div at bounding box center [100, 118] width 11 height 11
click at [86, 116] on div at bounding box center [85, 118] width 11 height 11
click at [55, 20] on div at bounding box center [53, 14] width 12 height 12
click at [86, 121] on div at bounding box center [85, 118] width 11 height 11
type input "1.15859869887126"
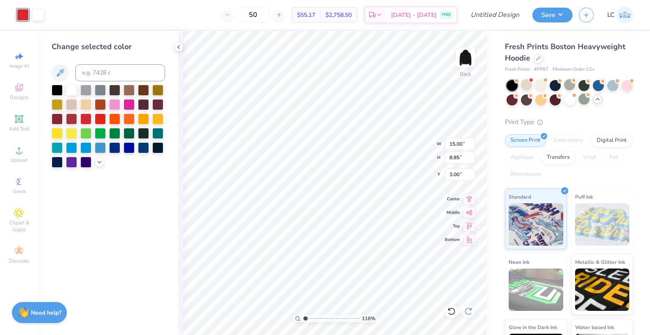
type input "5.27"
type input "3.11"
type input "1.15859869887126"
type input "8.10"
type input "1.15859869887126"
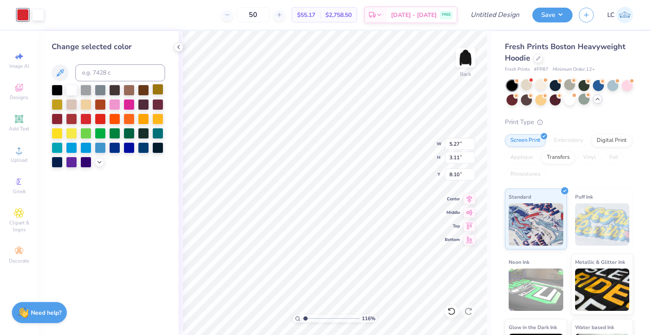
type input "3.00"
type input "1.15859869887126"
type input "15.00"
type input "8.85"
click at [55, 16] on div at bounding box center [53, 14] width 12 height 12
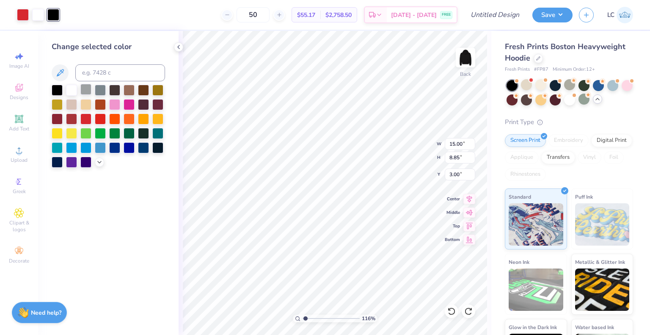
click at [72, 89] on div at bounding box center [71, 90] width 11 height 11
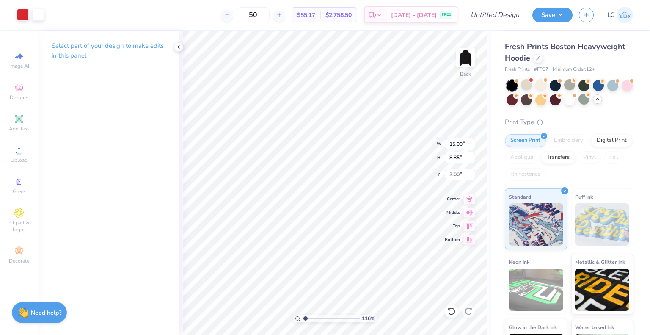
type input "1.15859869887126"
type input "4.13"
type input "2.44"
type input "1.15859869887126"
type input "8.43"
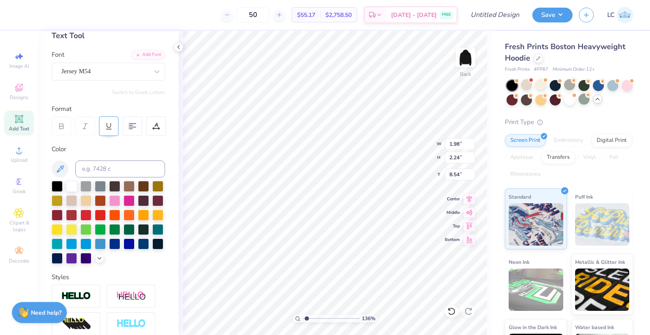
scroll to position [171, 0]
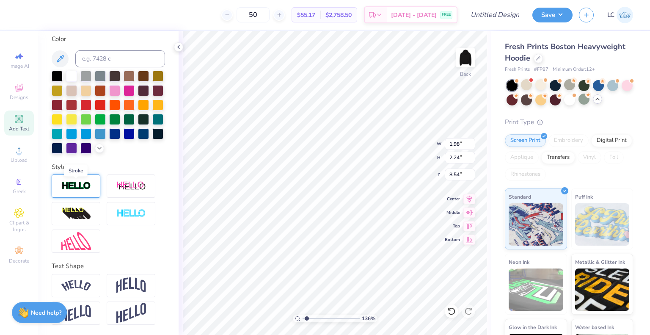
click at [81, 181] on img at bounding box center [76, 186] width 30 height 10
type input "1.36236422093774"
type input "2.02"
type input "2.27"
type input "8.52"
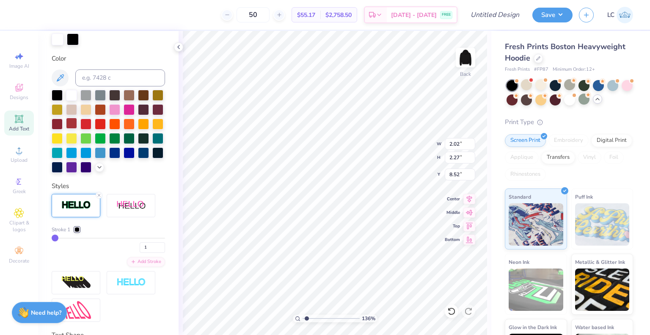
scroll to position [204, 0]
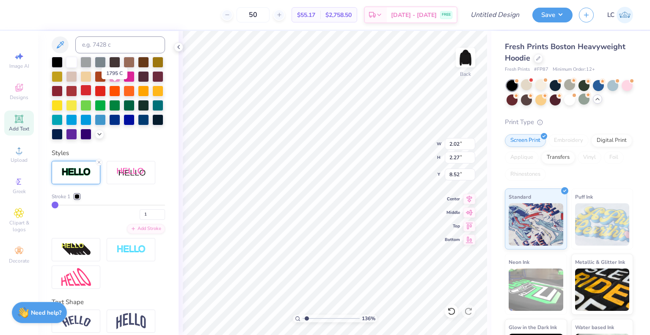
click at [91, 91] on div at bounding box center [85, 90] width 11 height 11
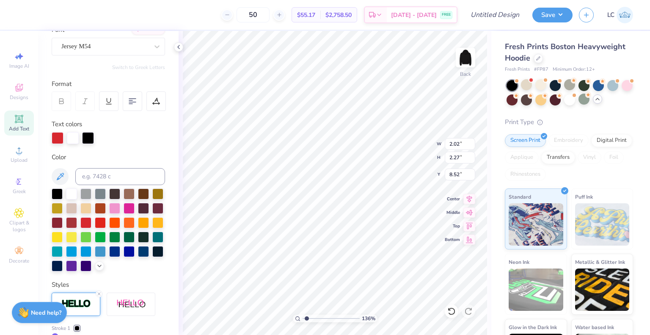
scroll to position [70, 0]
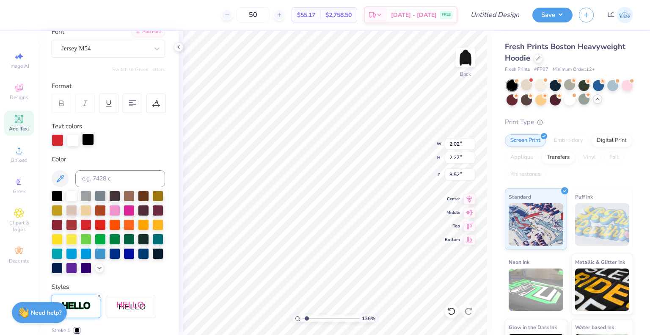
click at [87, 138] on div at bounding box center [88, 139] width 12 height 12
click at [72, 196] on div at bounding box center [71, 194] width 11 height 11
click at [55, 139] on div at bounding box center [58, 139] width 12 height 12
click at [58, 196] on div at bounding box center [57, 194] width 11 height 11
click at [74, 139] on div at bounding box center [73, 139] width 12 height 12
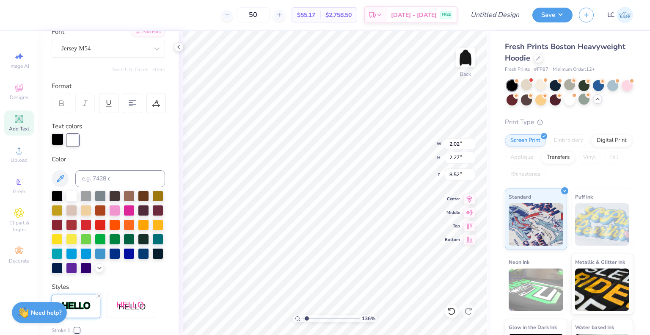
click at [91, 225] on div at bounding box center [85, 224] width 11 height 11
click at [55, 142] on div at bounding box center [58, 139] width 12 height 12
click at [72, 196] on div at bounding box center [71, 194] width 11 height 11
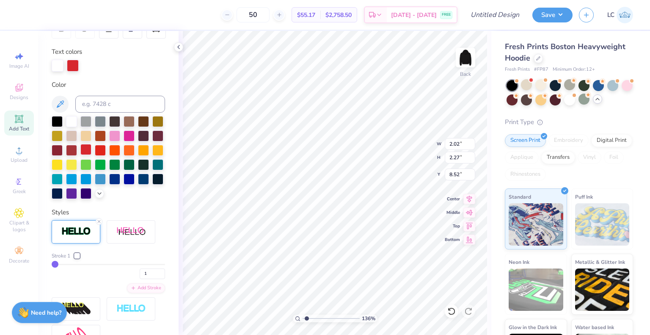
scroll to position [148, 0]
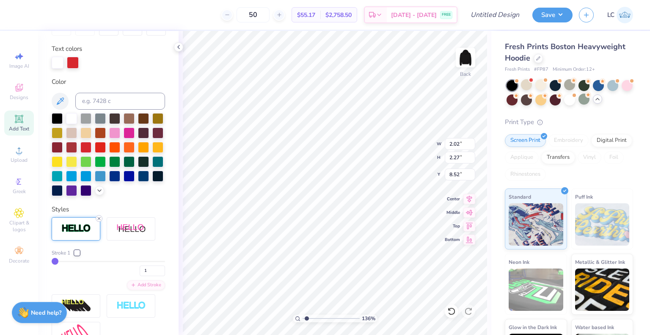
click at [99, 220] on line at bounding box center [99, 218] width 3 height 3
type input "1.36236422093774"
type input "1.98"
type input "2.24"
type input "8.54"
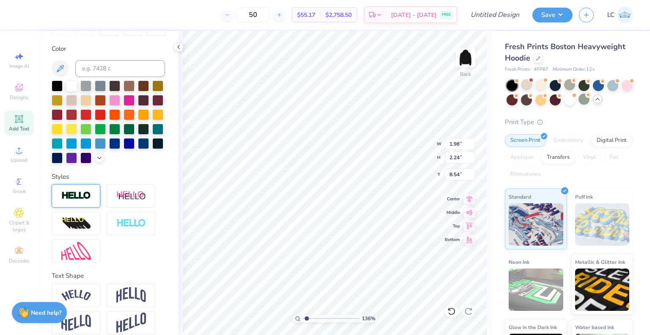
click at [85, 200] on img at bounding box center [76, 196] width 30 height 10
type input "1.36236422093774"
type input "2.02"
type input "2.27"
type input "8.52"
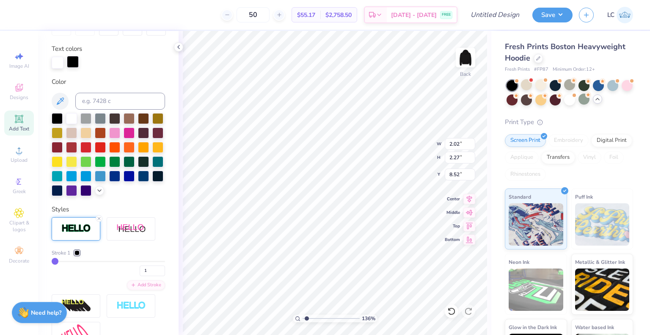
click at [71, 65] on div at bounding box center [73, 62] width 12 height 12
click at [91, 148] on div at bounding box center [85, 146] width 11 height 11
type input "1.36236422093774"
type input "2.00"
type input "2.24"
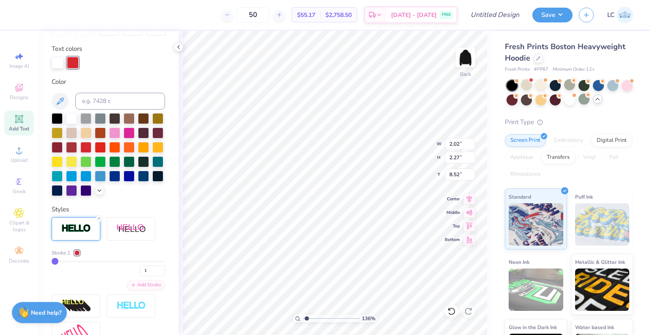
type input "8.54"
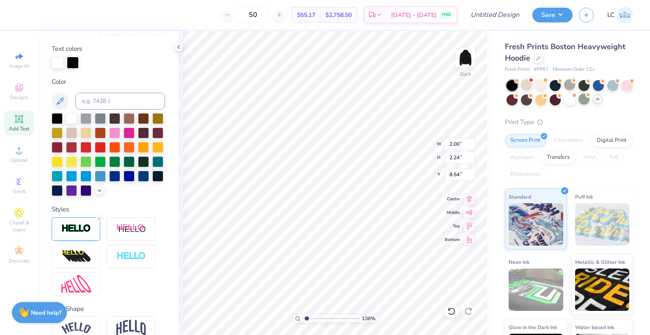
type input "1.36236422093774"
type input "2.03"
type input "2.27"
type input "8.52"
click at [75, 66] on div at bounding box center [73, 62] width 12 height 12
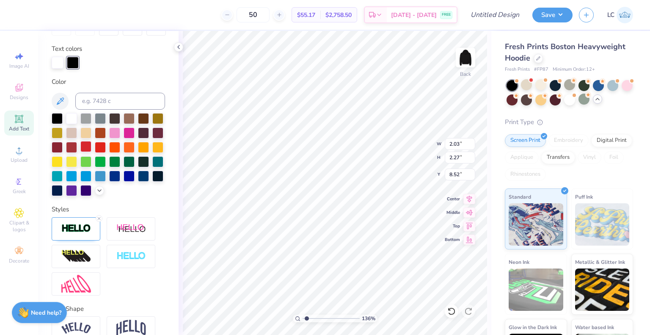
click at [91, 146] on div at bounding box center [85, 146] width 11 height 11
click at [72, 114] on div at bounding box center [71, 117] width 11 height 11
type input "1.59659032809084"
type input "1.23"
type input "1.39"
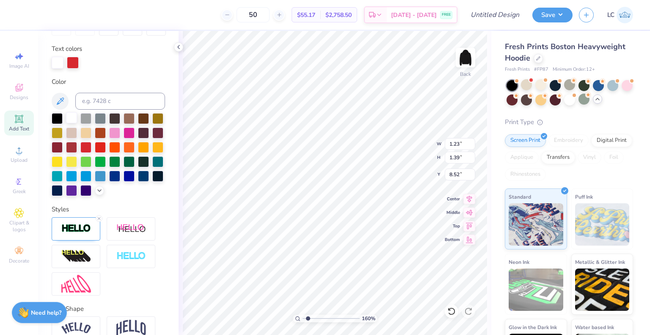
type input "1.59659032809084"
type input "1.66"
type input "1.86"
type input "1.59659032809084"
type input "9.01"
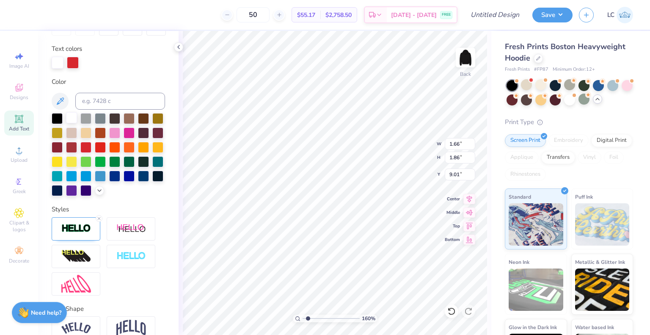
type input "1.59659032809084"
type input "2.03"
type input "2.27"
type input "8.52"
type input "1.59659032809084"
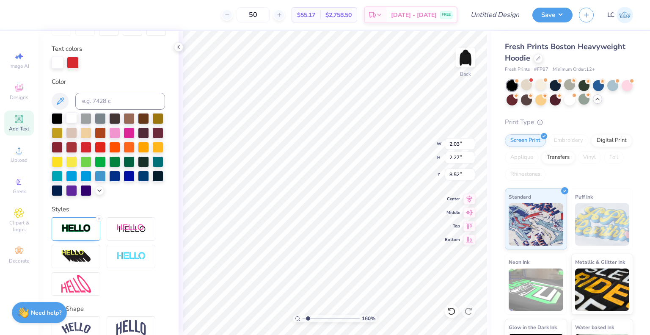
type input "1.28"
type input "1.43"
type input "1.59659032809084"
type input "1.46"
type input "1.63"
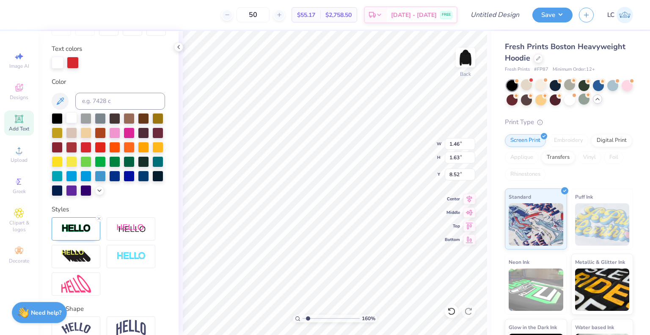
type input "1.59659032809084"
type input "8.84"
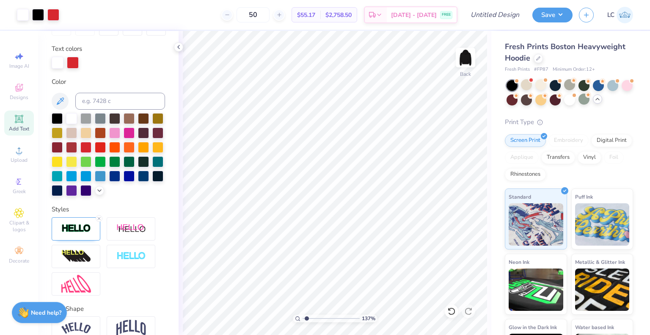
click at [22, 126] on span "Add Text" at bounding box center [19, 128] width 20 height 7
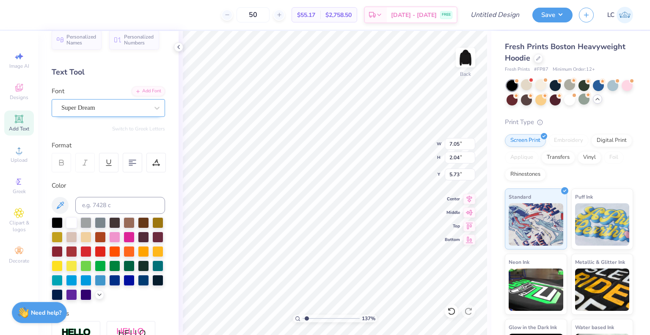
scroll to position [7, 0]
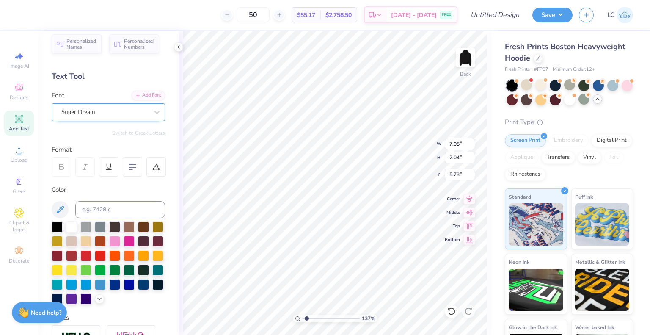
click at [106, 106] on div at bounding box center [104, 111] width 87 height 11
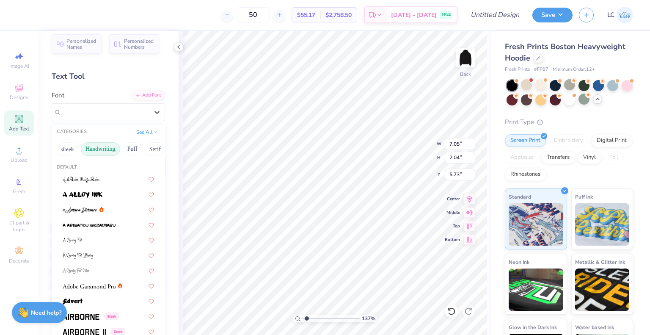
click at [105, 151] on button "Handwriting" at bounding box center [100, 149] width 39 height 14
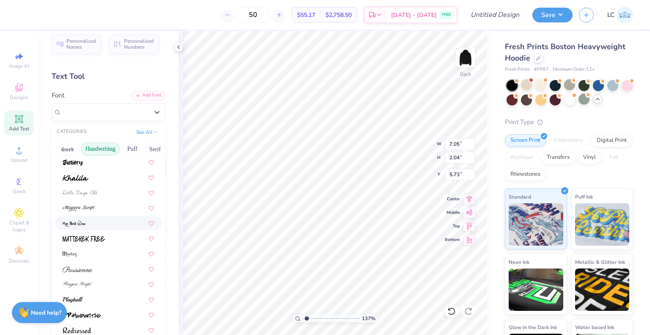
scroll to position [192, 0]
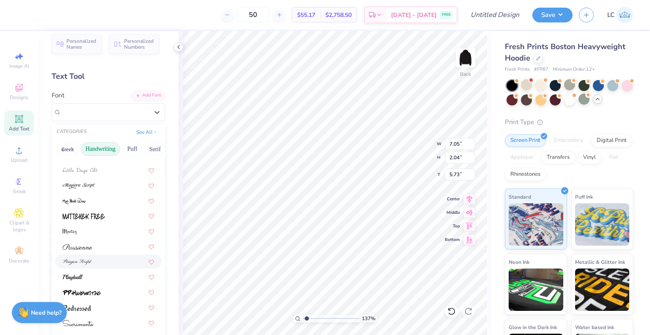
click at [90, 266] on div at bounding box center [108, 261] width 107 height 14
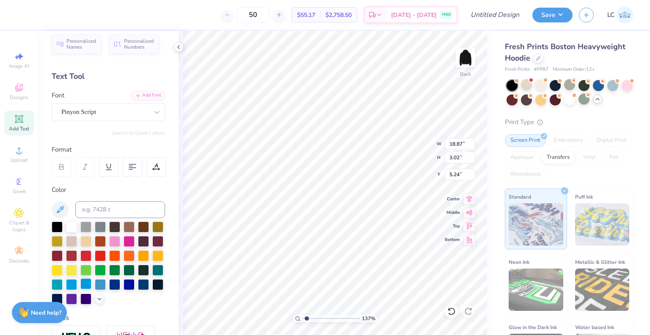
scroll to position [7, 4]
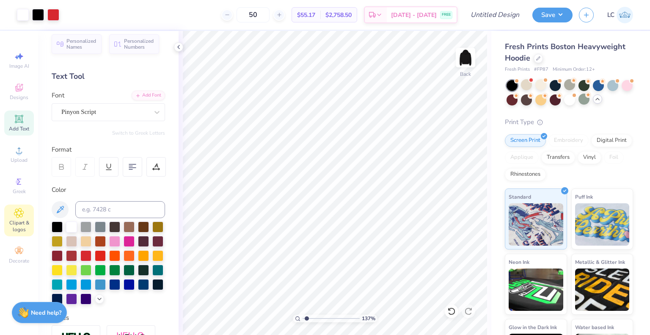
click at [25, 221] on span "Clipart & logos" at bounding box center [19, 226] width 30 height 14
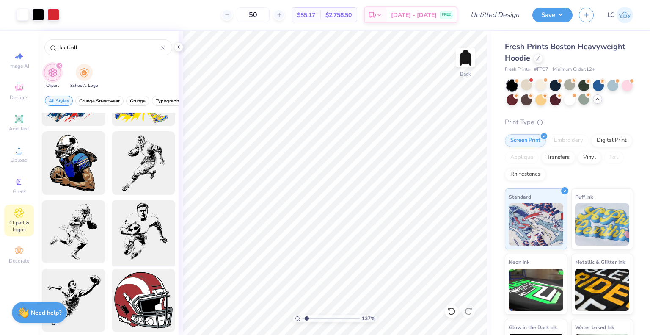
scroll to position [212, 0]
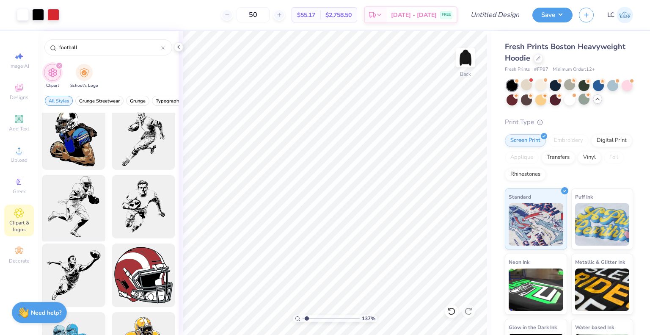
click at [79, 220] on div at bounding box center [73, 207] width 70 height 70
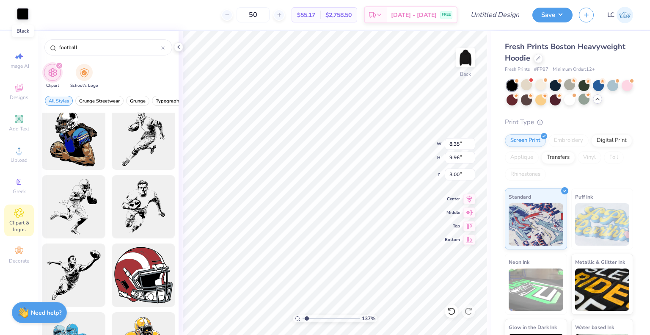
click at [19, 16] on div at bounding box center [23, 14] width 12 height 12
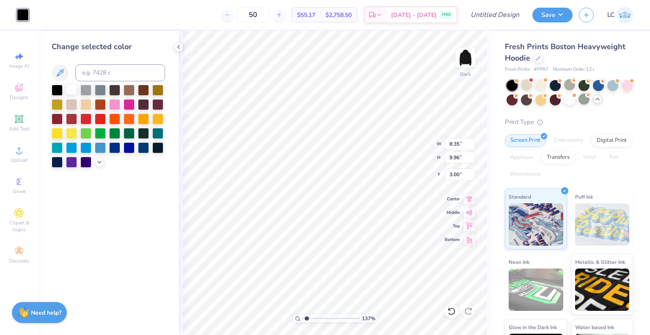
click at [69, 92] on div at bounding box center [71, 89] width 11 height 11
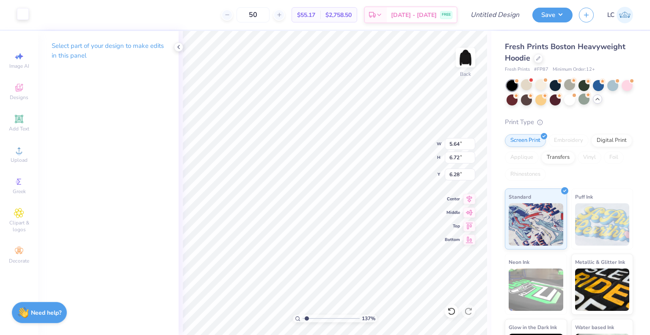
click at [24, 17] on div at bounding box center [23, 14] width 12 height 12
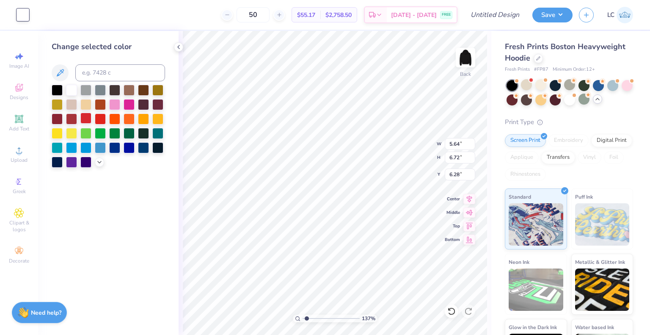
click at [85, 117] on div at bounding box center [85, 118] width 11 height 11
click at [72, 84] on div at bounding box center [71, 89] width 11 height 11
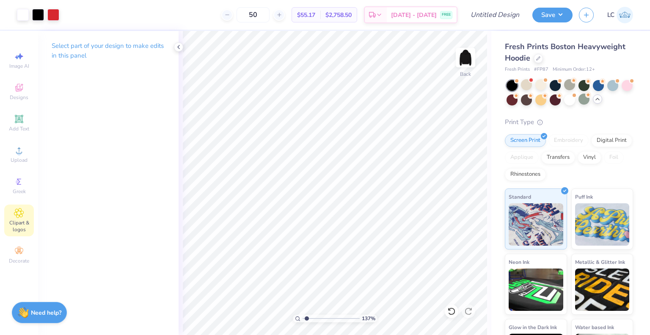
click at [21, 218] on icon at bounding box center [19, 213] width 10 height 10
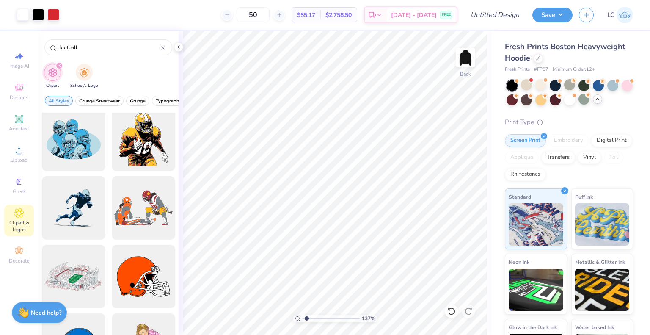
scroll to position [417, 0]
click at [82, 213] on div at bounding box center [73, 208] width 70 height 70
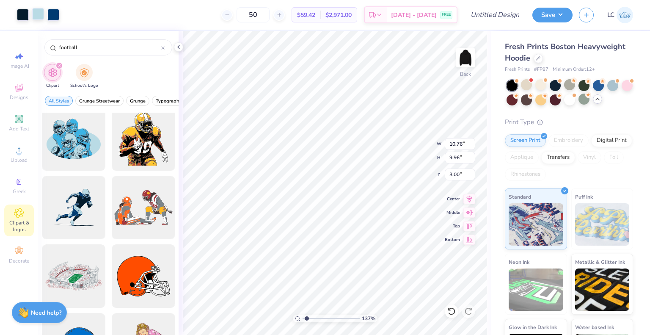
click at [38, 17] on div at bounding box center [38, 14] width 12 height 12
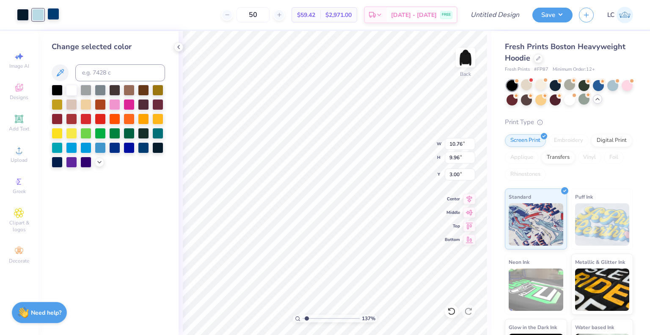
click at [55, 15] on div at bounding box center [53, 14] width 12 height 12
click at [87, 120] on div at bounding box center [85, 118] width 11 height 11
click at [37, 19] on div at bounding box center [38, 14] width 12 height 12
click at [71, 87] on div at bounding box center [71, 89] width 11 height 11
click at [22, 11] on div at bounding box center [23, 14] width 12 height 12
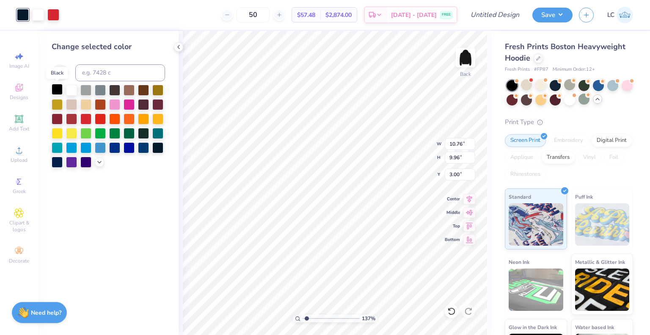
click at [57, 93] on div at bounding box center [57, 89] width 11 height 11
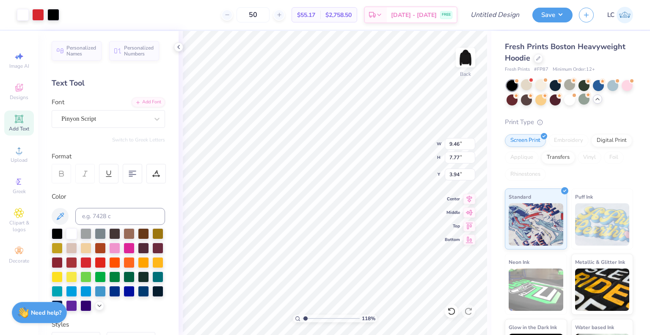
click at [405, 159] on div "118 % Back W 9.46 9.46 " H 7.77 7.77 " Y 3.94 3.94 " Center [GEOGRAPHIC_DATA]" at bounding box center [334, 183] width 313 height 304
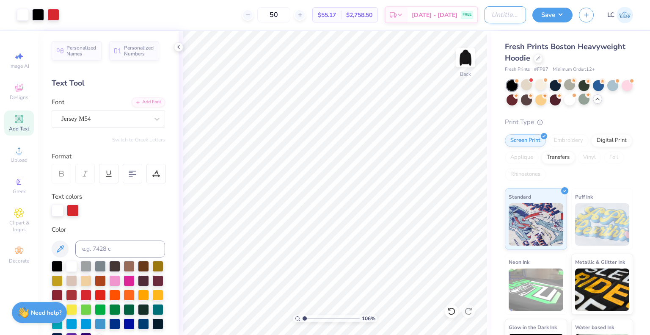
click at [496, 17] on input "Design Title" at bounding box center [504, 14] width 41 height 17
click at [548, 14] on button "Save" at bounding box center [552, 13] width 40 height 15
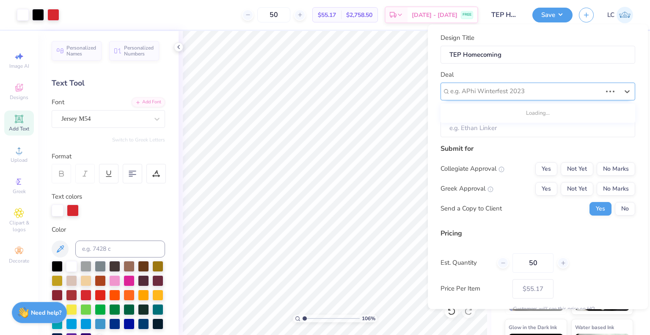
click at [475, 91] on div at bounding box center [525, 90] width 151 height 11
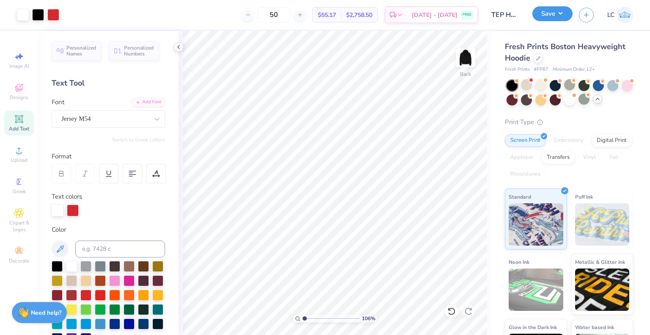
click at [549, 16] on button "Save" at bounding box center [552, 13] width 40 height 15
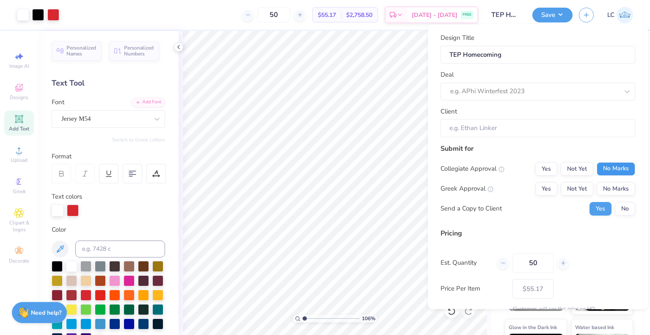
click at [599, 165] on button "No Marks" at bounding box center [615, 169] width 38 height 14
click at [535, 185] on button "Yes" at bounding box center [546, 188] width 22 height 14
click at [615, 209] on button "No" at bounding box center [625, 208] width 20 height 14
click at [545, 135] on input "Client" at bounding box center [537, 128] width 195 height 18
click at [543, 127] on input "Client" at bounding box center [537, 128] width 195 height 18
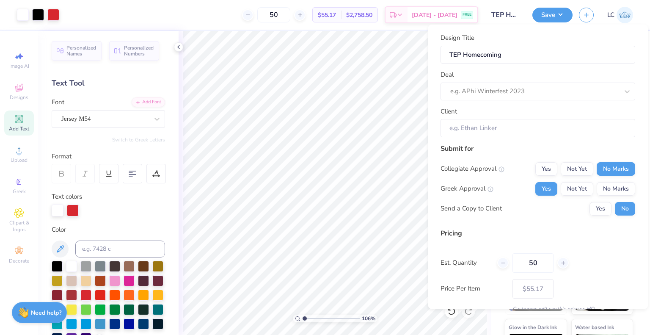
click at [489, 179] on div "Collegiate Approval Yes Not Yet No Marks Greek Approval Yes Not Yet No Marks Se…" at bounding box center [537, 188] width 195 height 53
click at [498, 82] on div "e.g. APhi Winterfest 2023" at bounding box center [537, 91] width 195 height 18
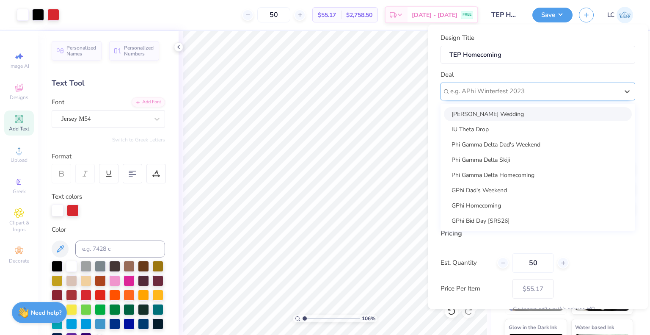
click at [498, 85] on div at bounding box center [534, 90] width 168 height 11
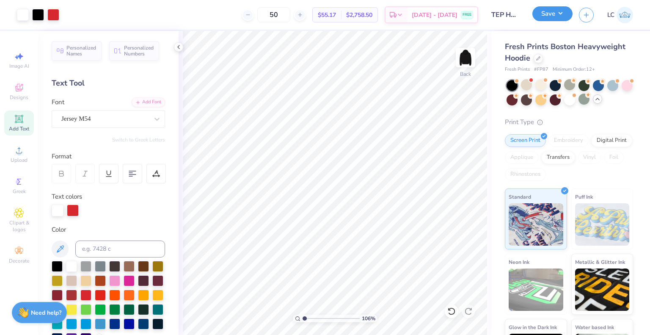
click at [546, 14] on button "Save" at bounding box center [552, 13] width 40 height 15
click at [542, 12] on button "Save" at bounding box center [552, 13] width 40 height 15
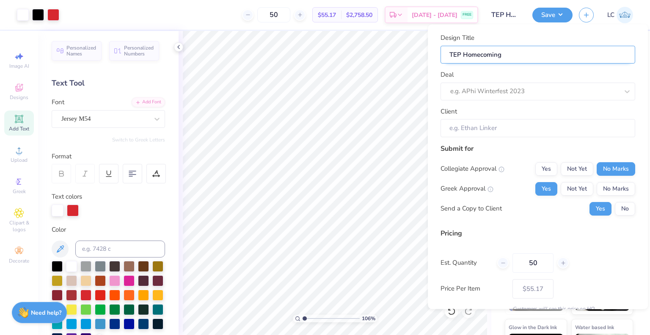
click at [502, 48] on input "TEP Homecoming" at bounding box center [537, 54] width 195 height 18
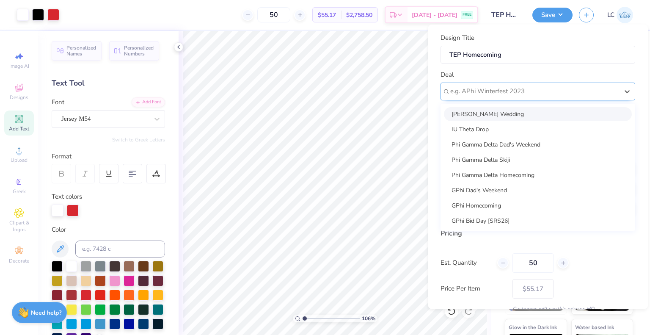
click at [490, 93] on div at bounding box center [534, 90] width 168 height 11
click at [488, 132] on div "IU Theta Drop" at bounding box center [538, 129] width 188 height 14
click at [491, 90] on div "IU Theta Drop" at bounding box center [534, 91] width 170 height 13
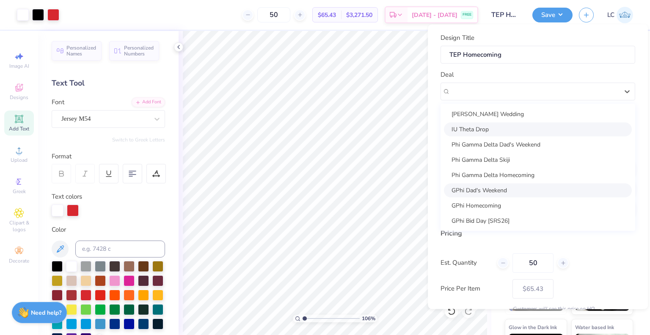
scroll to position [31, 0]
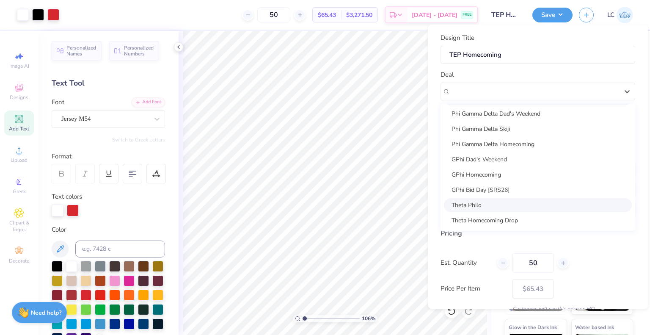
click at [488, 203] on div "Theta Philo" at bounding box center [538, 205] width 188 height 14
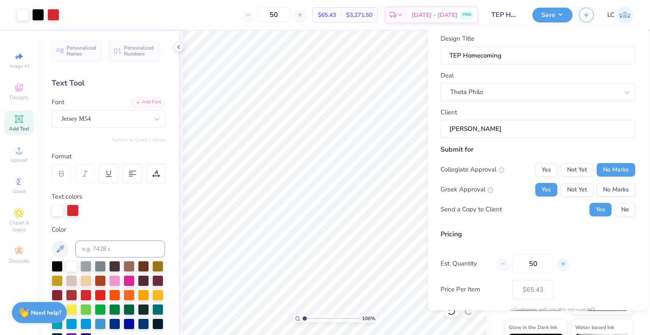
scroll to position [37, 0]
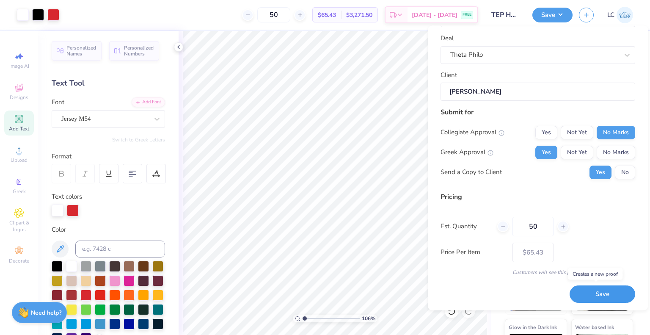
click at [579, 290] on button "Save" at bounding box center [602, 293] width 66 height 17
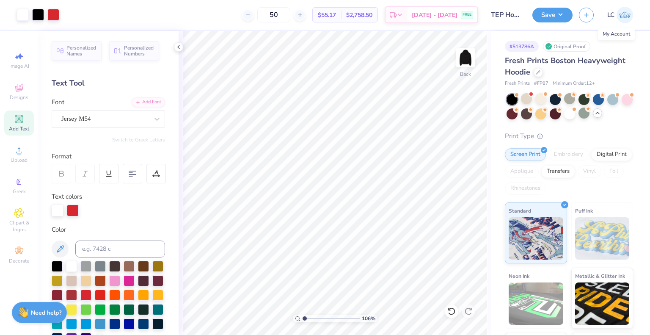
click at [618, 19] on img at bounding box center [624, 15] width 16 height 16
